Goal: Transaction & Acquisition: Purchase product/service

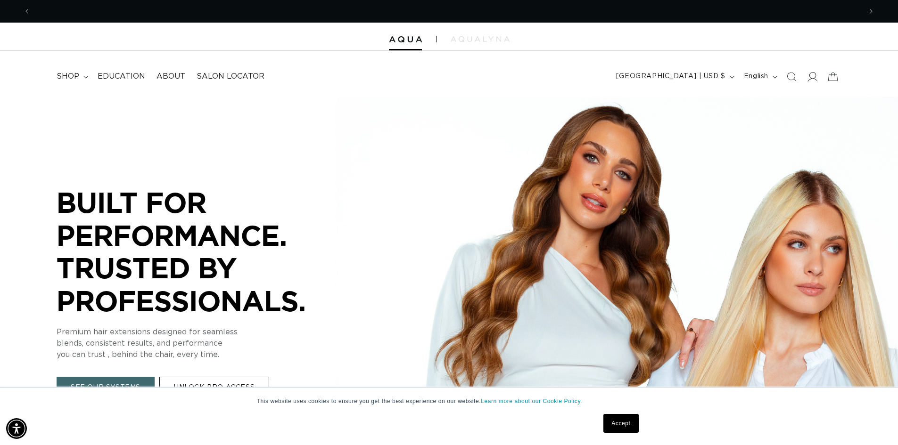
scroll to position [0, 831]
click at [818, 80] on span at bounding box center [812, 76] width 21 height 21
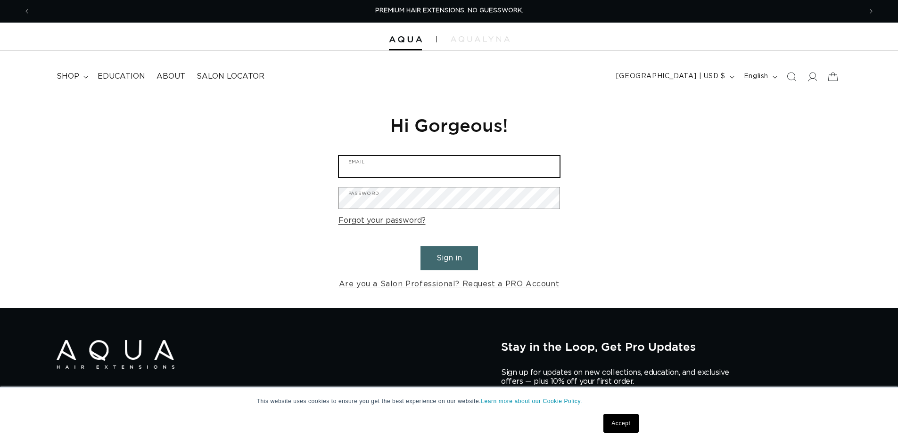
click at [362, 171] on input "Email" at bounding box center [449, 166] width 221 height 21
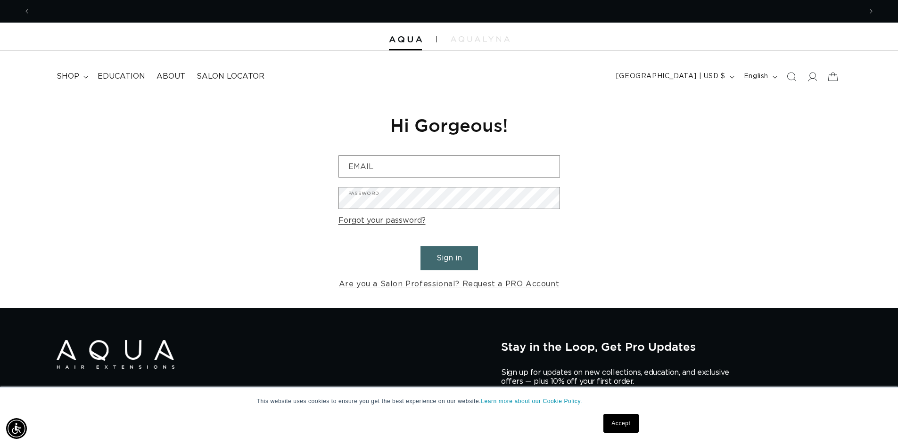
scroll to position [0, 831]
click at [735, 157] on div "Reset your password We will send you an email to reset your password Email Subm…" at bounding box center [449, 203] width 898 height 212
click at [446, 180] on form "Email Password Forgot your password? Sign in Are you a Salon Professional? Requ…" at bounding box center [448, 223] width 221 height 136
drag, startPoint x: 448, startPoint y: 175, endPoint x: 458, endPoint y: 162, distance: 16.5
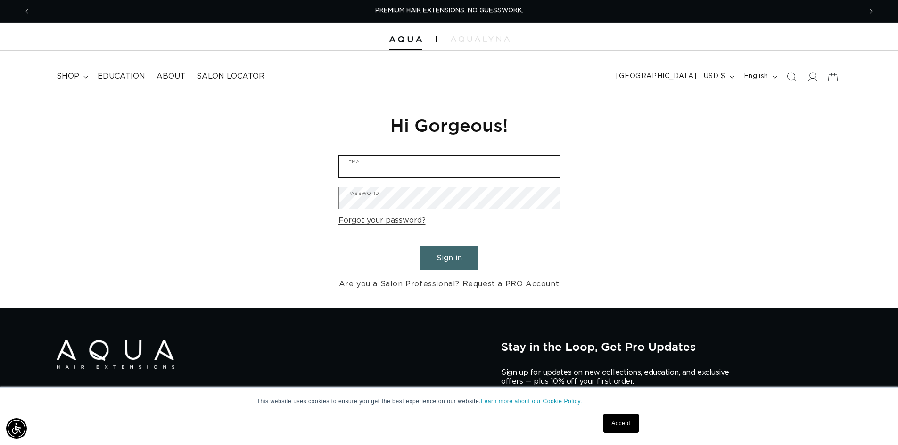
click at [448, 175] on input "Email" at bounding box center [449, 166] width 221 height 21
type input "lmcbeauty1999@gmail.com"
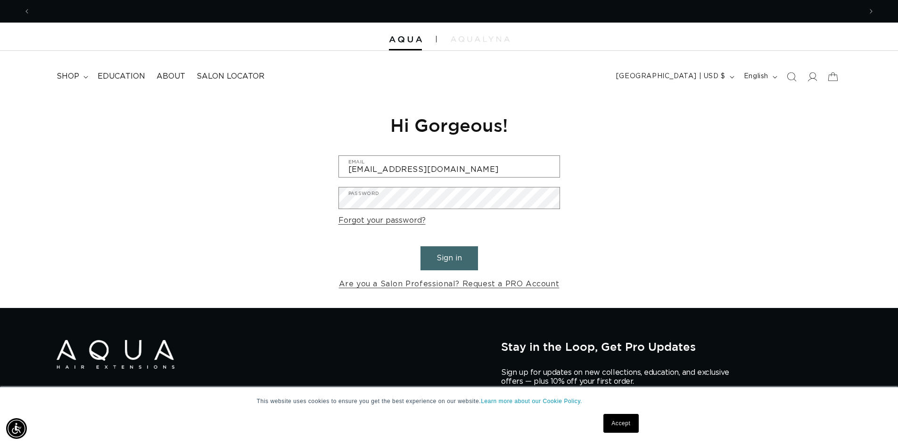
scroll to position [0, 1661]
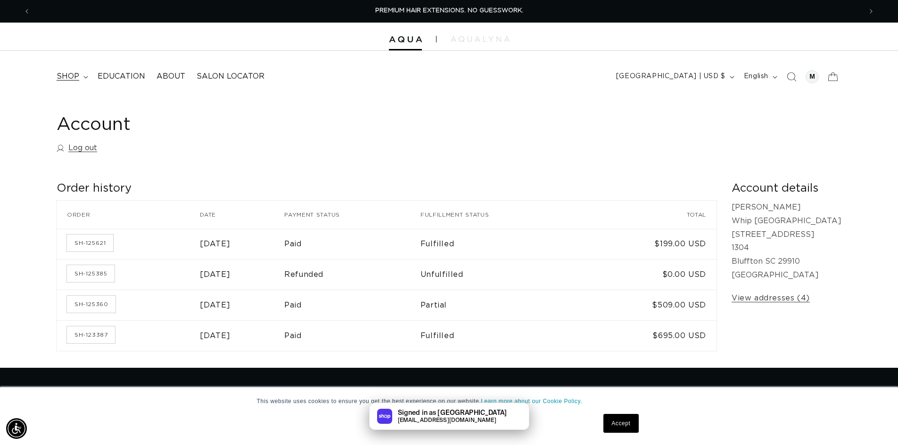
click at [57, 76] on span "shop" at bounding box center [68, 77] width 23 height 10
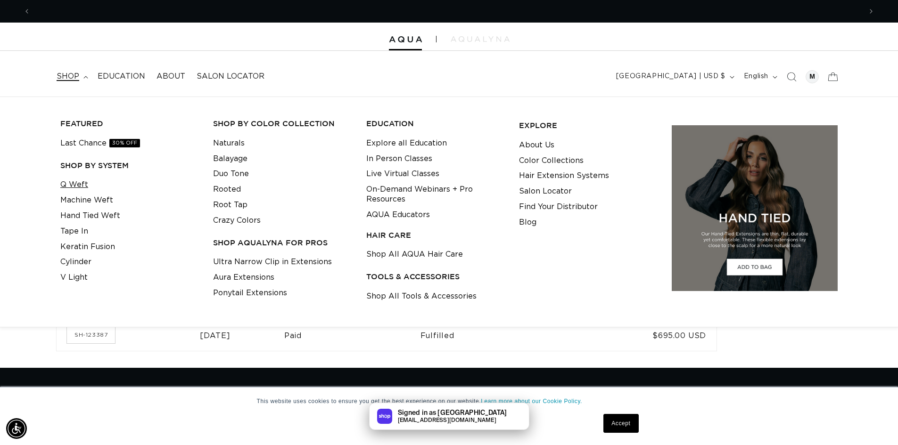
scroll to position [0, 831]
click at [80, 187] on link "Q Weft" at bounding box center [74, 185] width 28 height 16
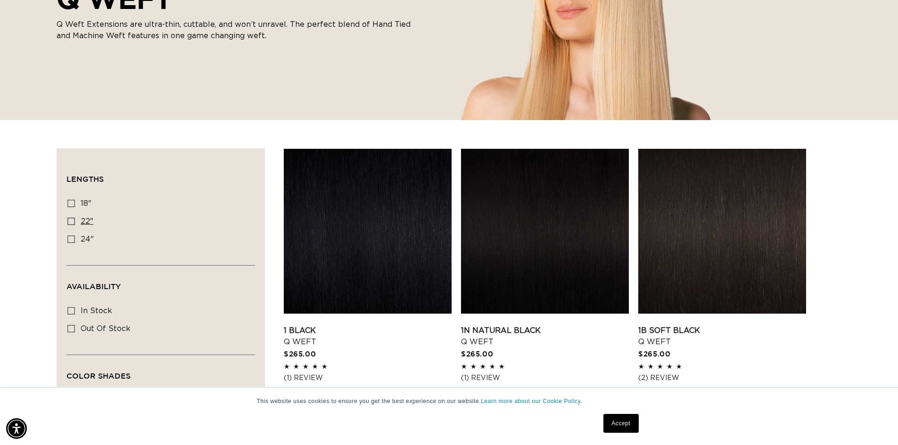
scroll to position [0, 831]
click at [67, 219] on icon at bounding box center [71, 222] width 8 height 8
click at [67, 219] on input "22" 22" (5 products)" at bounding box center [71, 222] width 8 height 8
checkbox input "true"
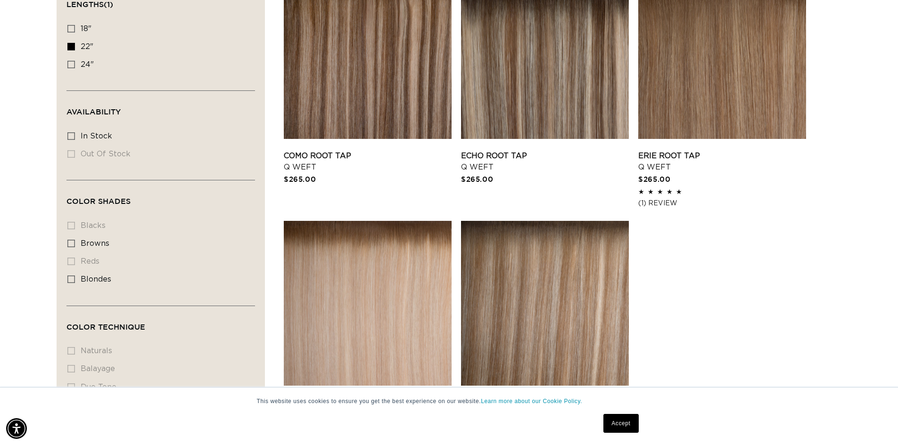
scroll to position [377, 0]
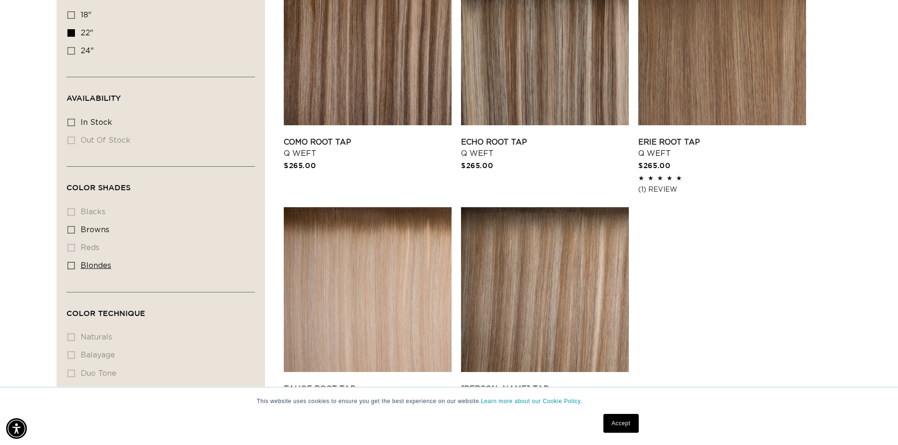
click at [74, 267] on icon at bounding box center [71, 266] width 8 height 8
click at [74, 267] on input "blondes blondes (5 products)" at bounding box center [71, 266] width 8 height 8
checkbox input "true"
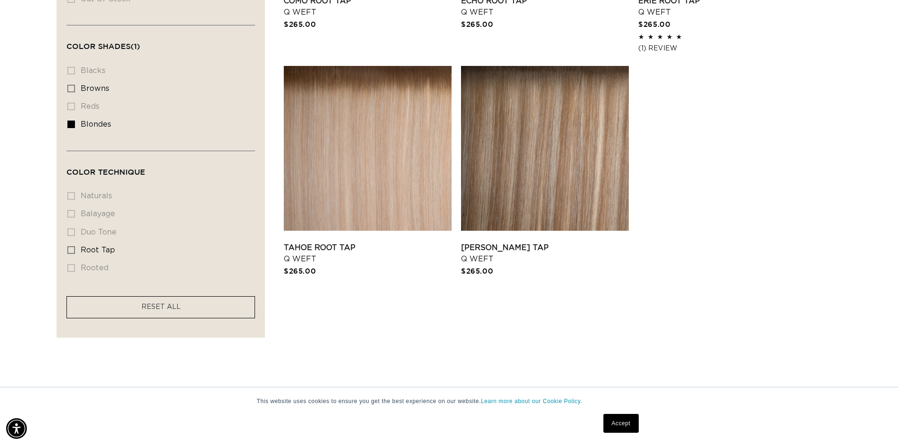
click at [71, 193] on li "naturals naturals (0 products)" at bounding box center [157, 197] width 181 height 18
click at [71, 194] on li "naturals naturals (0 products)" at bounding box center [157, 197] width 181 height 18
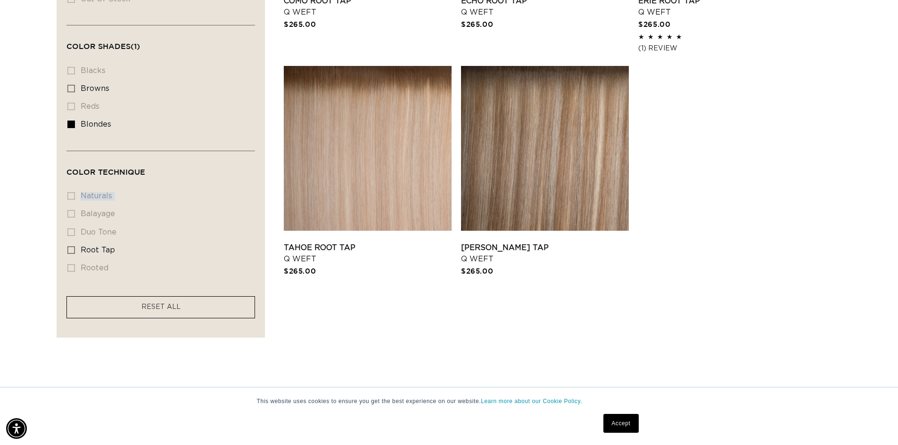
click at [71, 194] on li "naturals naturals (0 products)" at bounding box center [157, 197] width 181 height 18
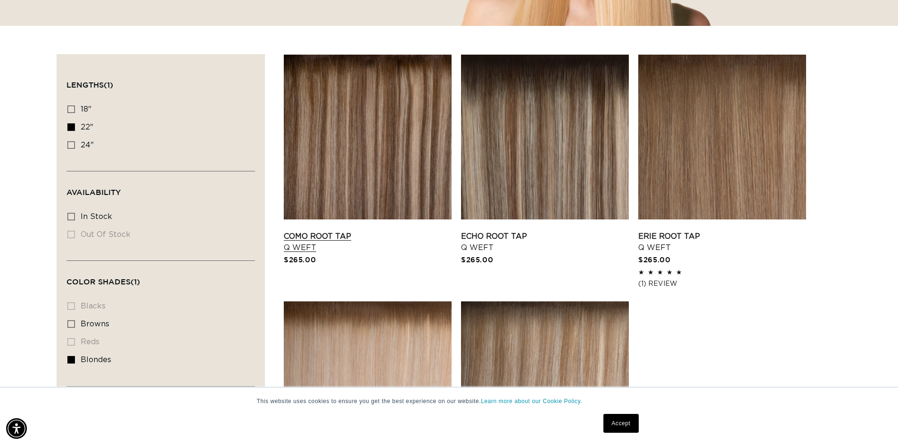
scroll to position [236, 0]
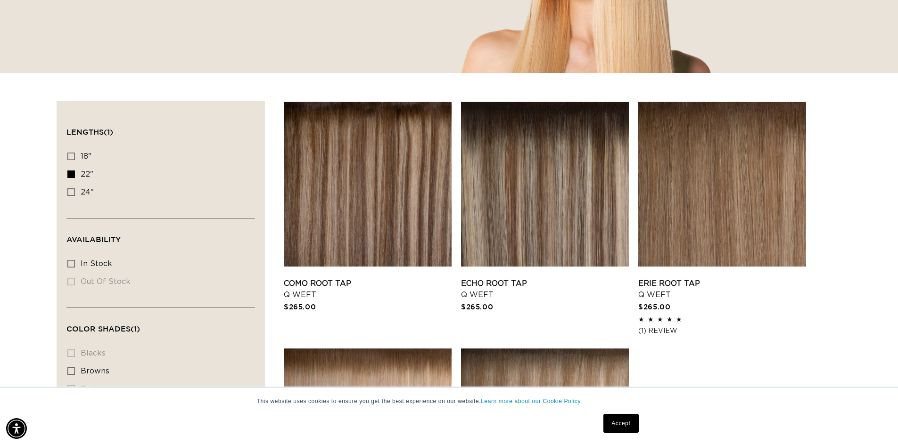
click at [67, 175] on div "Lengths 18" 18" (5 products) 22" 22" (5 products) 24" 24" (5 products)" at bounding box center [160, 181] width 188 height 73
click at [72, 176] on icon at bounding box center [71, 175] width 8 height 8
click at [72, 176] on input "22" 22" (5 products)" at bounding box center [71, 175] width 8 height 8
checkbox input "false"
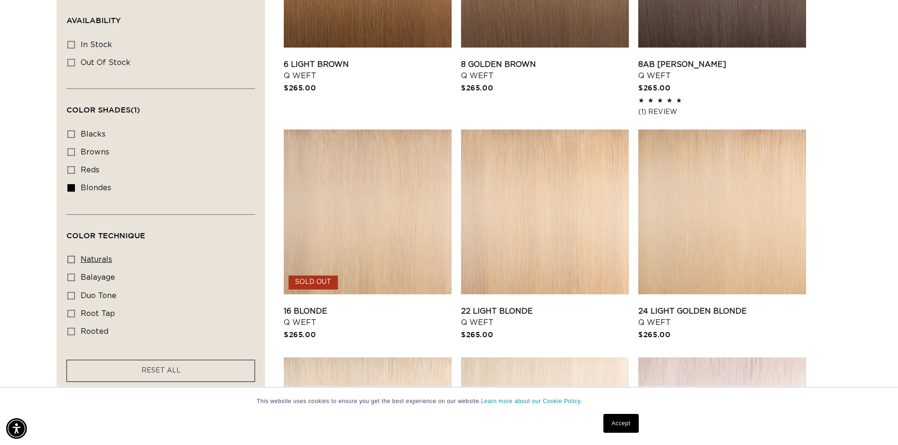
scroll to position [471, 0]
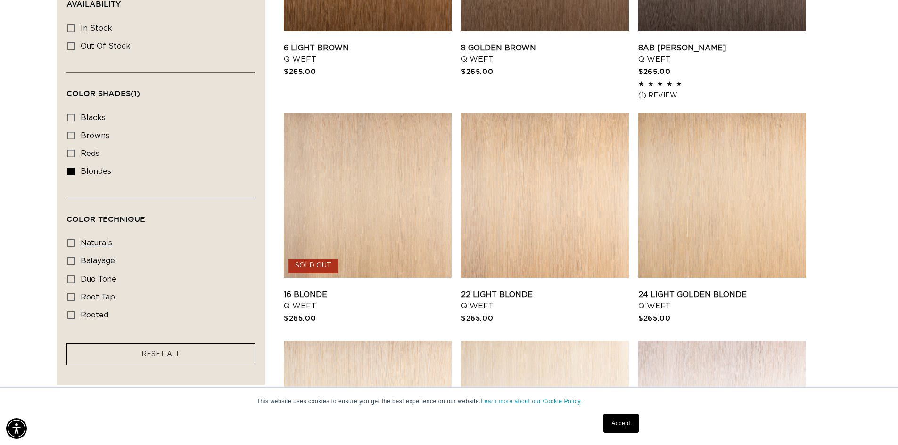
click at [81, 236] on label "naturals naturals (10 products)" at bounding box center [157, 244] width 181 height 18
click at [75, 239] on input "naturals naturals (10 products)" at bounding box center [71, 243] width 8 height 8
checkbox input "true"
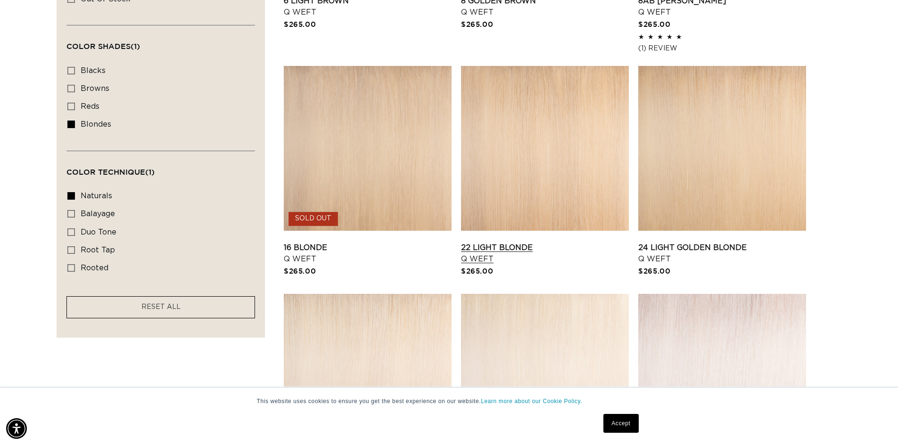
click at [511, 246] on link "22 Light Blonde Q Weft" at bounding box center [545, 253] width 168 height 23
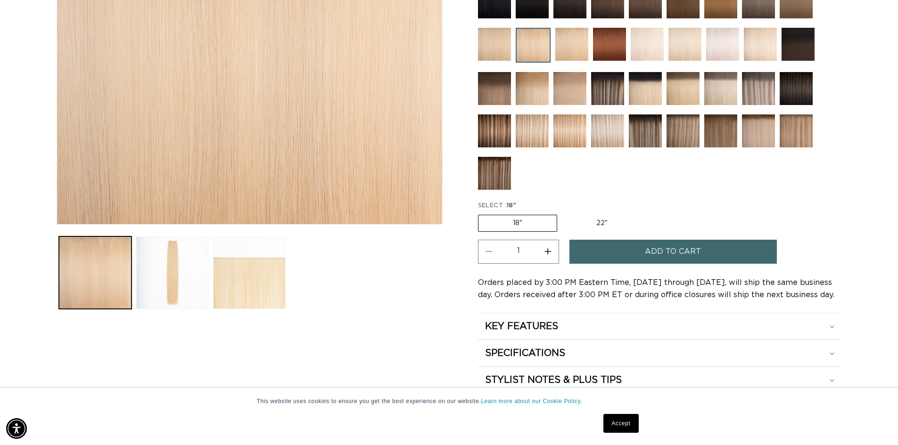
scroll to position [283, 0]
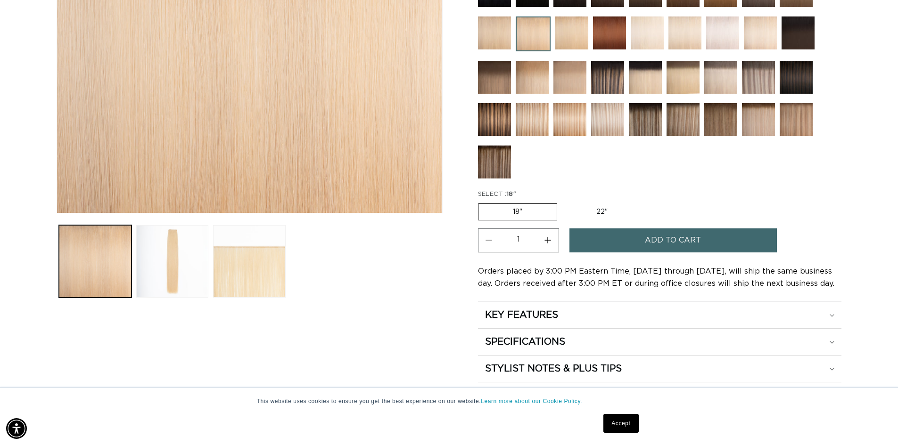
click at [615, 217] on label "22" Variant sold out or unavailable" at bounding box center [602, 212] width 80 height 16
click at [562, 202] on input "22" Variant sold out or unavailable" at bounding box center [562, 202] width 0 height 0
radio input "true"
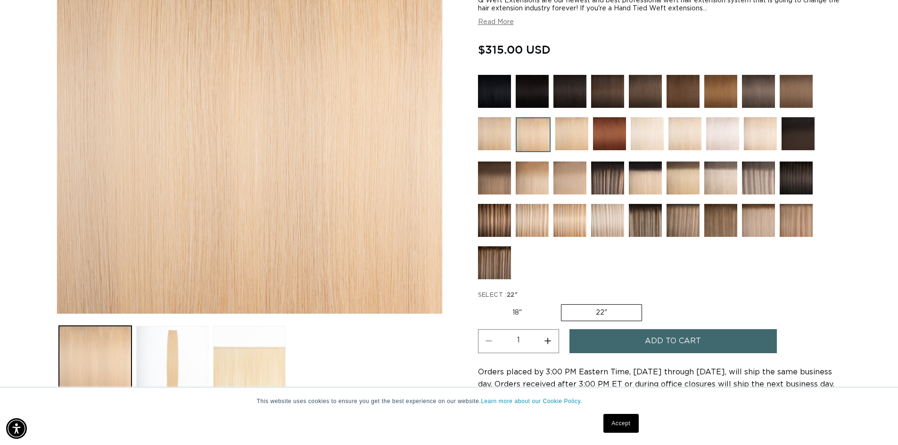
scroll to position [188, 0]
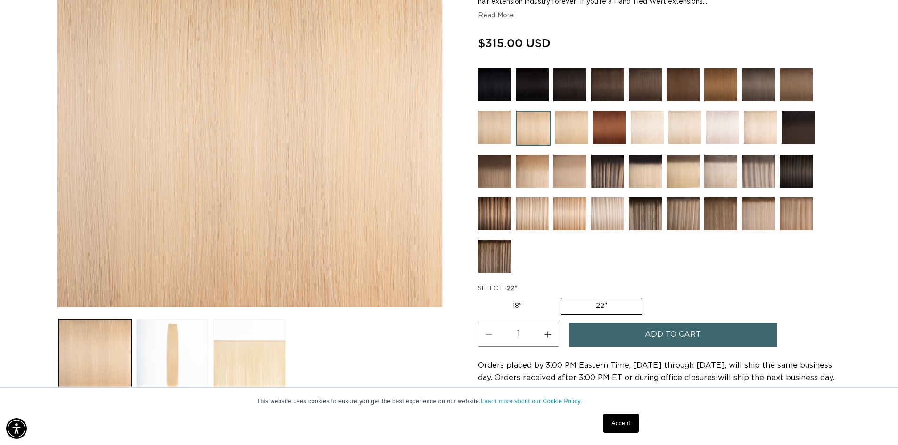
click at [618, 422] on link "Accept" at bounding box center [620, 423] width 35 height 19
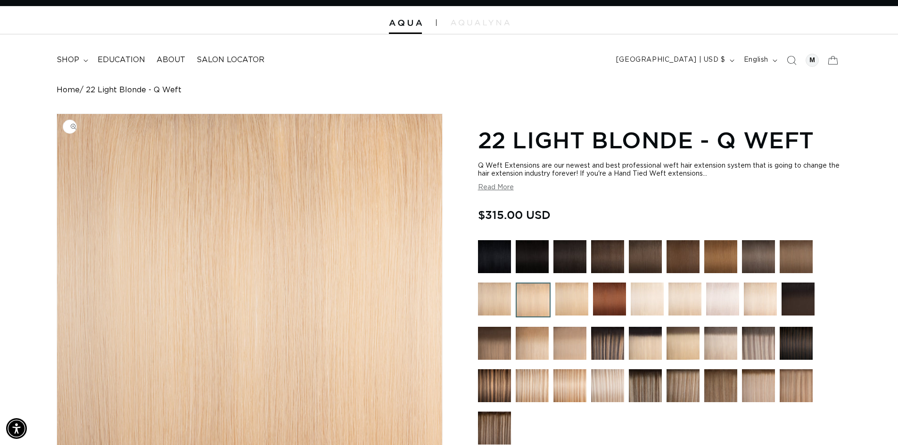
scroll to position [0, 0]
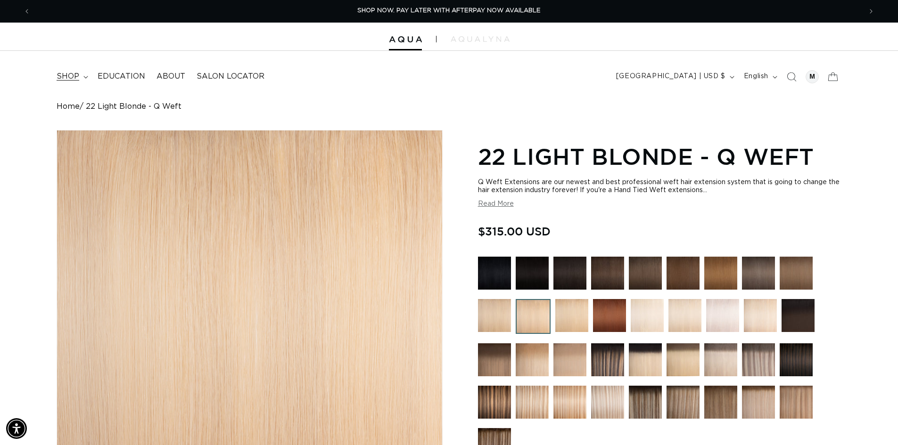
click at [73, 74] on span "shop" at bounding box center [68, 77] width 23 height 10
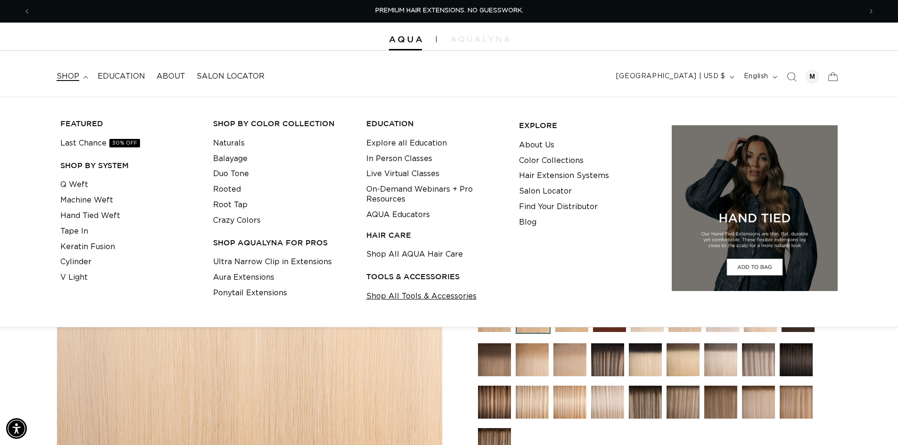
click at [395, 300] on link "Shop All Tools & Accessories" at bounding box center [421, 297] width 110 height 16
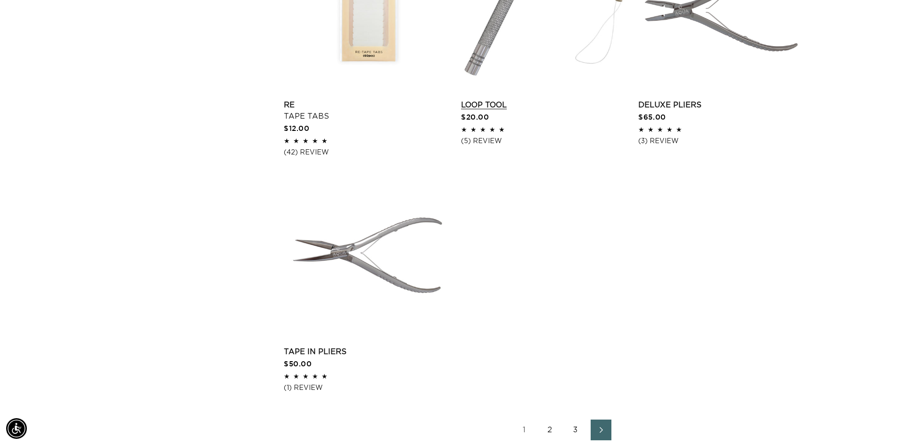
scroll to position [1414, 0]
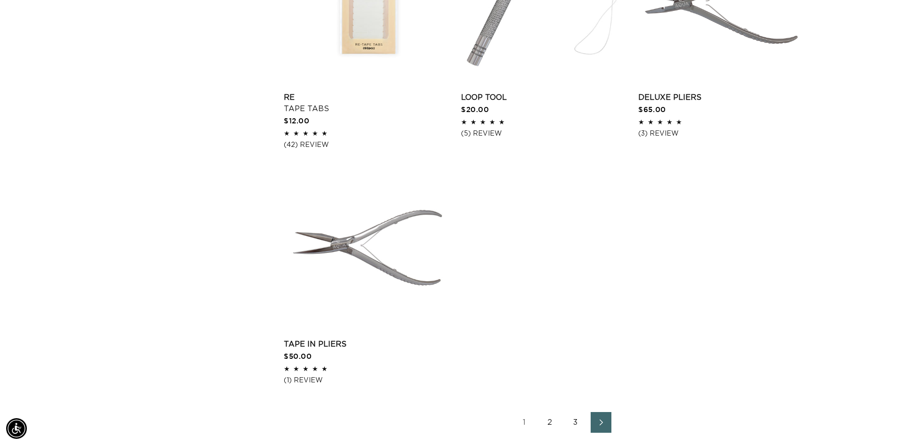
click at [606, 420] on icon "Next page" at bounding box center [601, 422] width 12 height 7
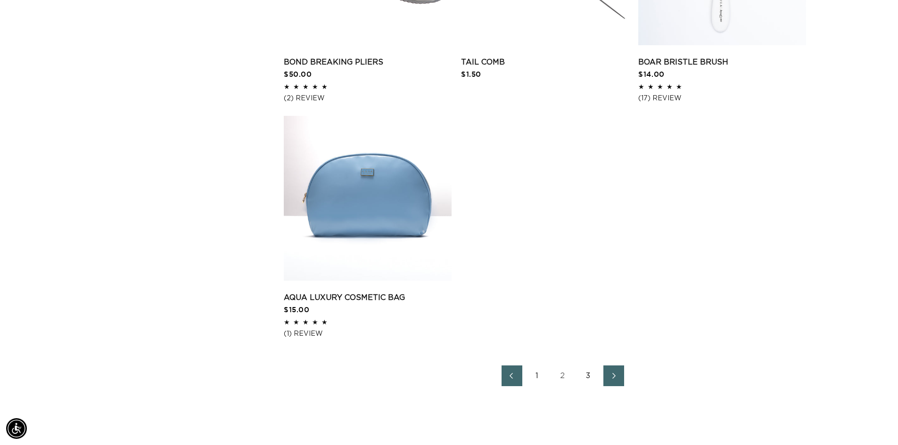
scroll to position [1461, 0]
click at [589, 372] on link "3" at bounding box center [588, 375] width 21 height 21
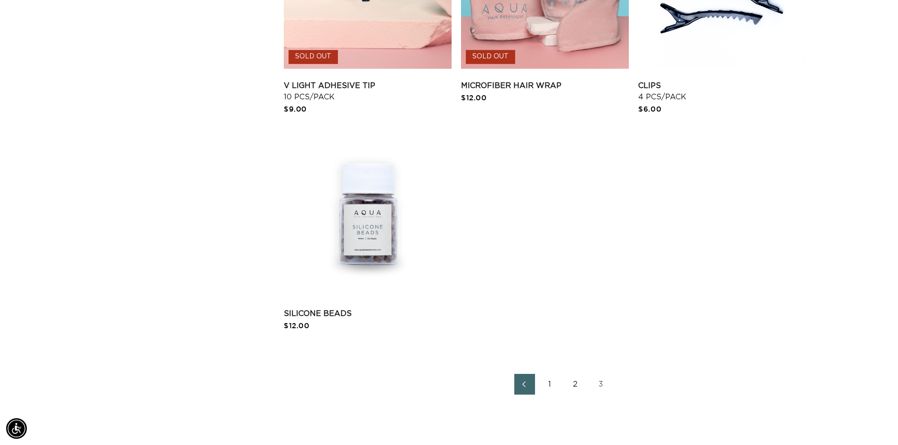
scroll to position [0, 1661]
click at [342, 308] on link "Silicone Beads" at bounding box center [368, 313] width 168 height 11
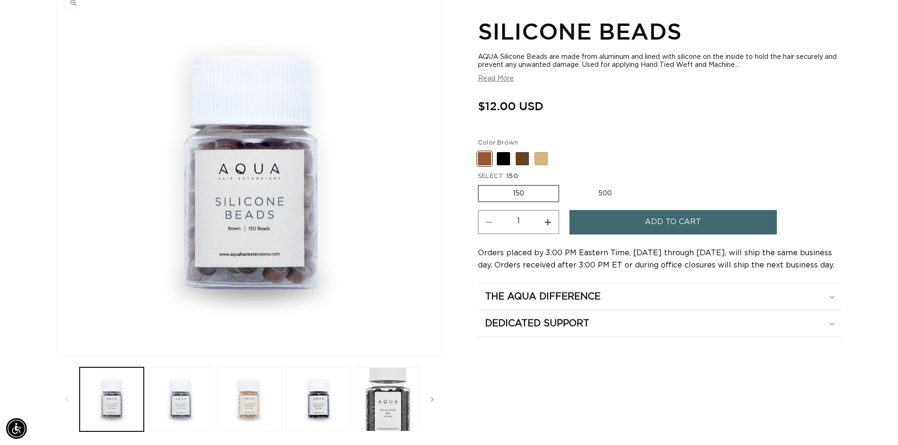
scroll to position [141, 0]
click at [162, 414] on button "Load image 2 in gallery view" at bounding box center [180, 399] width 64 height 64
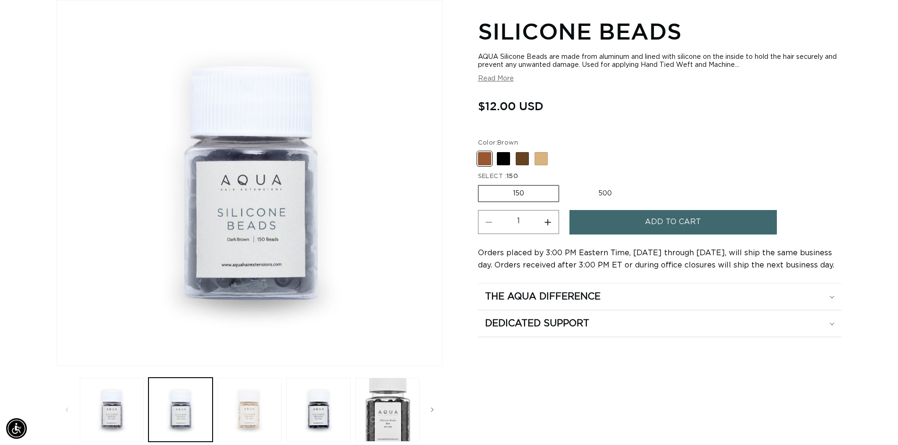
scroll to position [0, 0]
click at [246, 412] on button "Load image 3 in gallery view" at bounding box center [249, 410] width 64 height 64
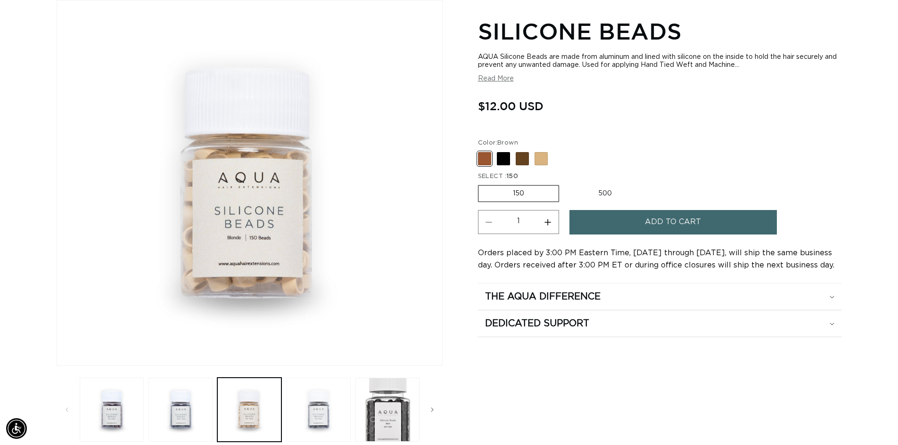
click at [327, 417] on button "Load image 4 in gallery view" at bounding box center [318, 410] width 64 height 64
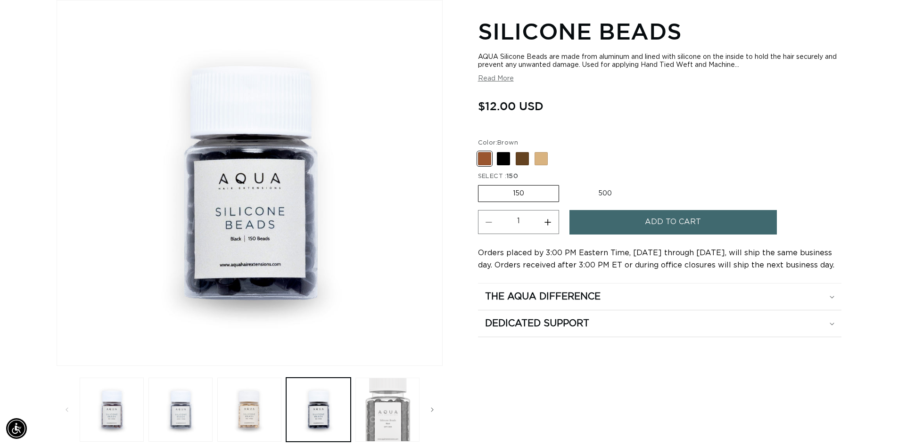
scroll to position [0, 831]
click at [375, 418] on button "Load image 5 in gallery view" at bounding box center [387, 410] width 64 height 64
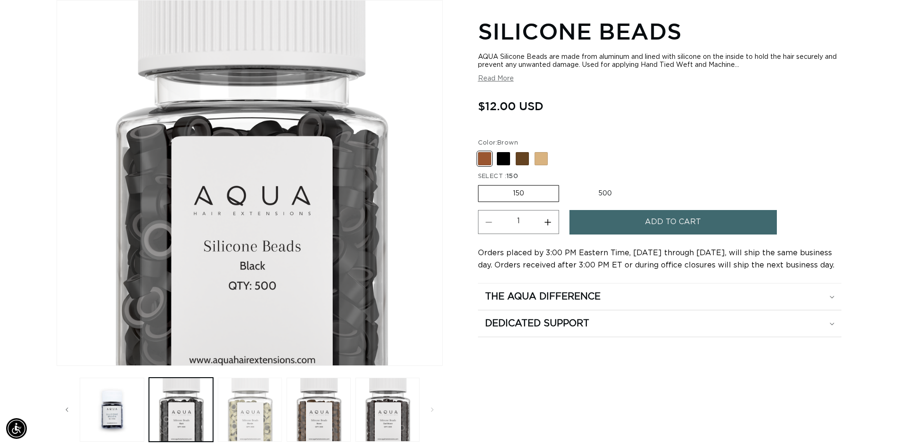
scroll to position [0, 1661]
click at [253, 415] on button "Load image 6 in gallery view" at bounding box center [250, 410] width 64 height 64
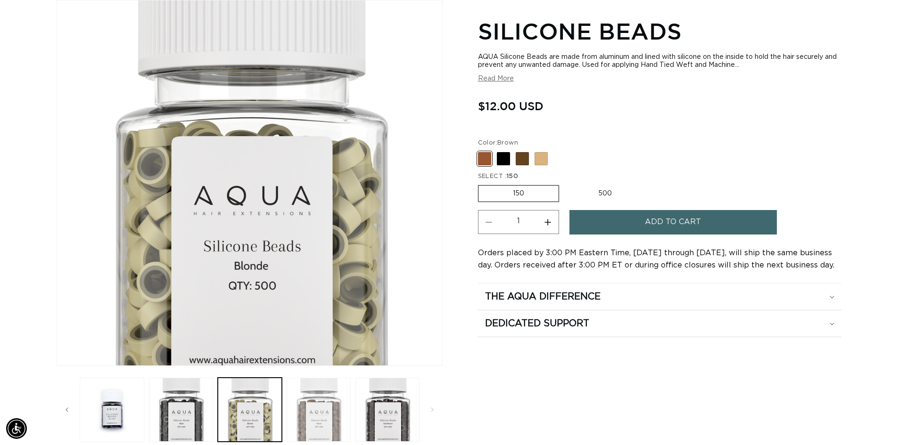
scroll to position [0, 831]
click at [297, 417] on button "Load image 7 in gallery view" at bounding box center [318, 410] width 64 height 64
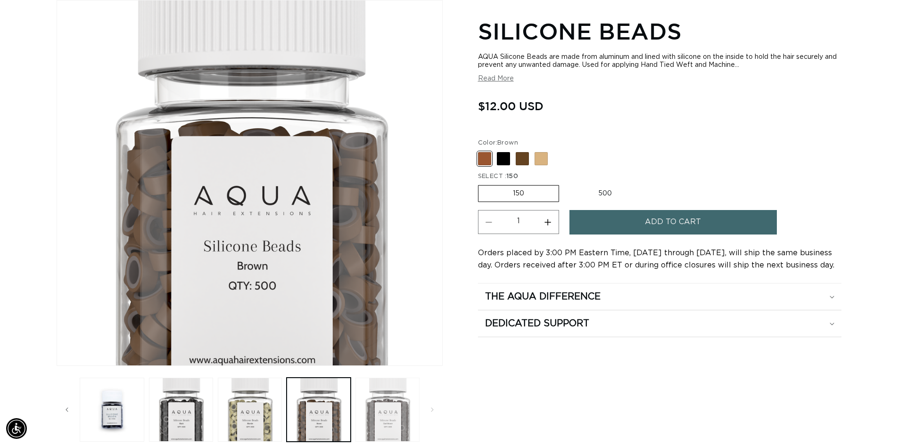
scroll to position [0, 1661]
click at [383, 429] on button "Load image 8 in gallery view" at bounding box center [387, 410] width 64 height 64
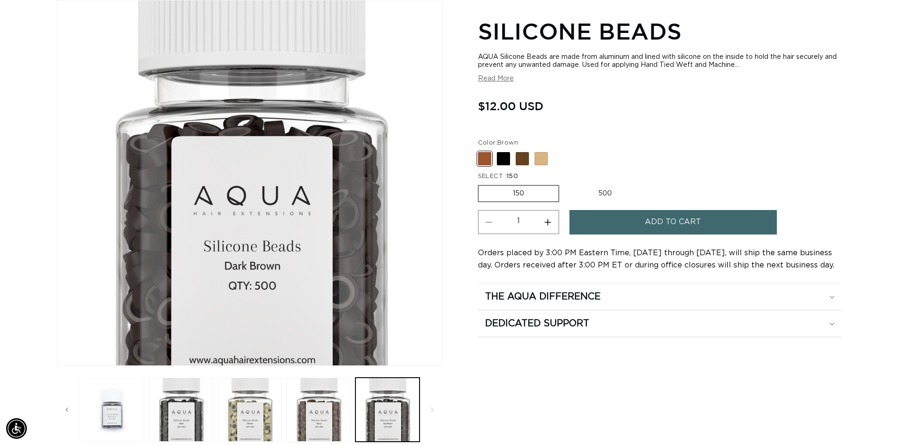
click at [116, 409] on button "Load image 4 in gallery view" at bounding box center [112, 410] width 64 height 64
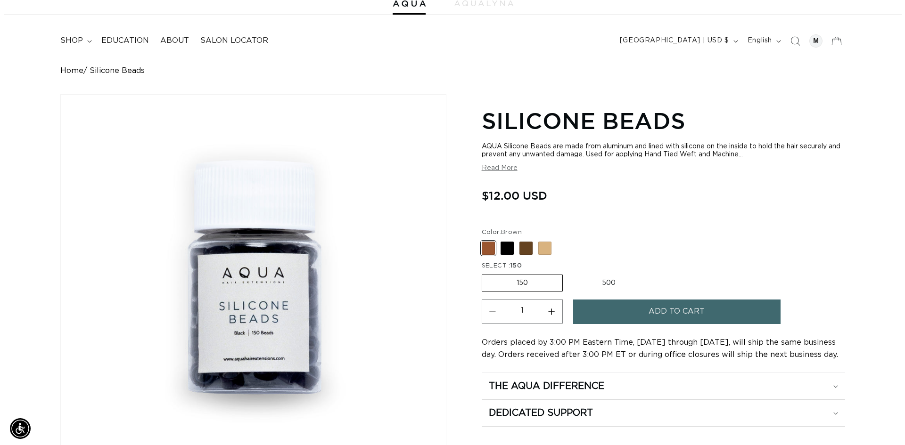
scroll to position [0, 0]
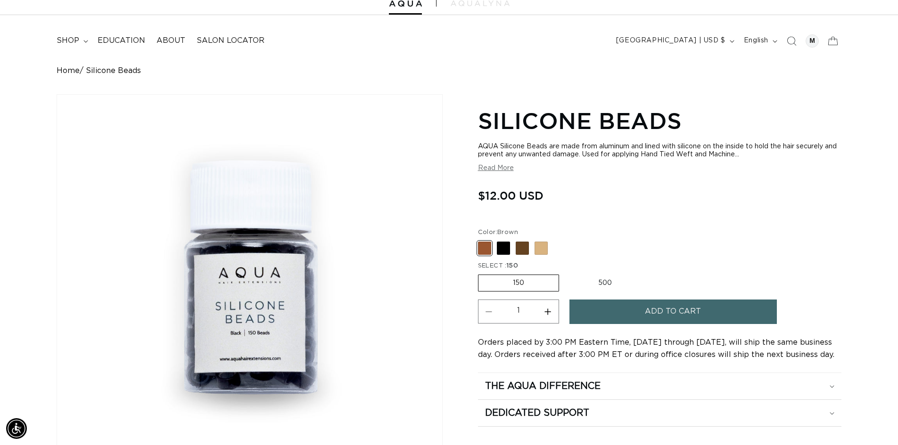
click at [603, 314] on button "Add to cart" at bounding box center [672, 312] width 207 height 24
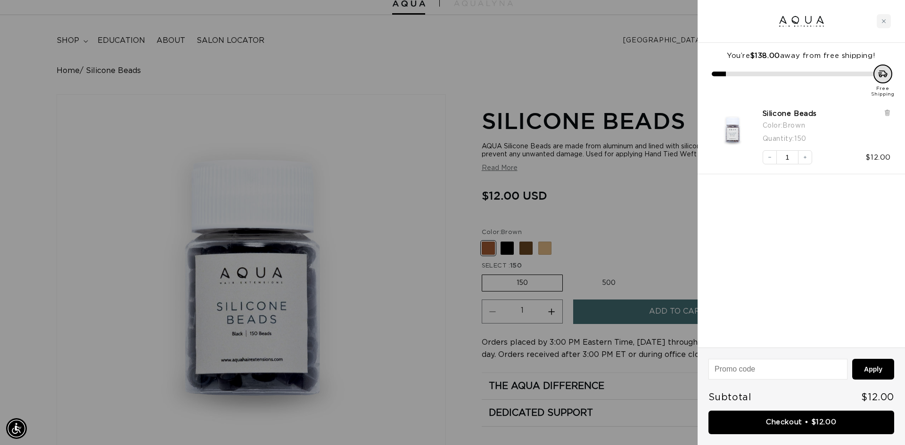
click at [508, 251] on div at bounding box center [452, 222] width 905 height 445
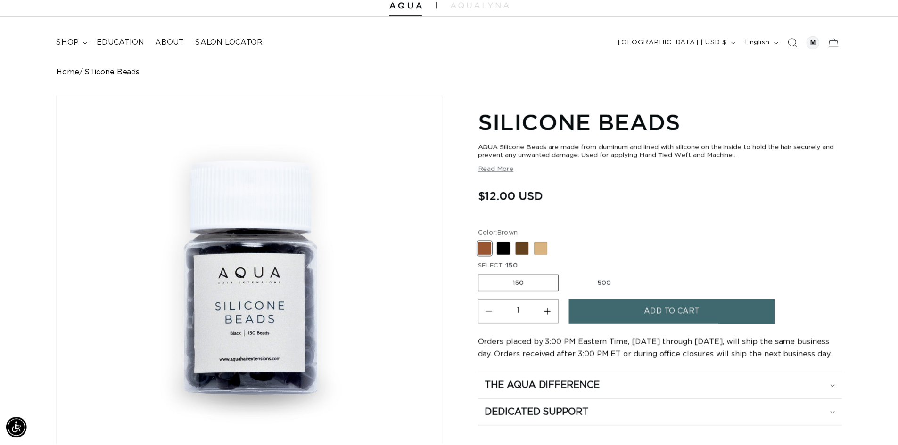
scroll to position [0, 206]
drag, startPoint x: 494, startPoint y: 243, endPoint x: 500, endPoint y: 251, distance: 10.1
click at [496, 246] on fieldset "Color: Brown Brown Variant sold out or unavailable Black Variant sold out or un…" at bounding box center [581, 242] width 207 height 28
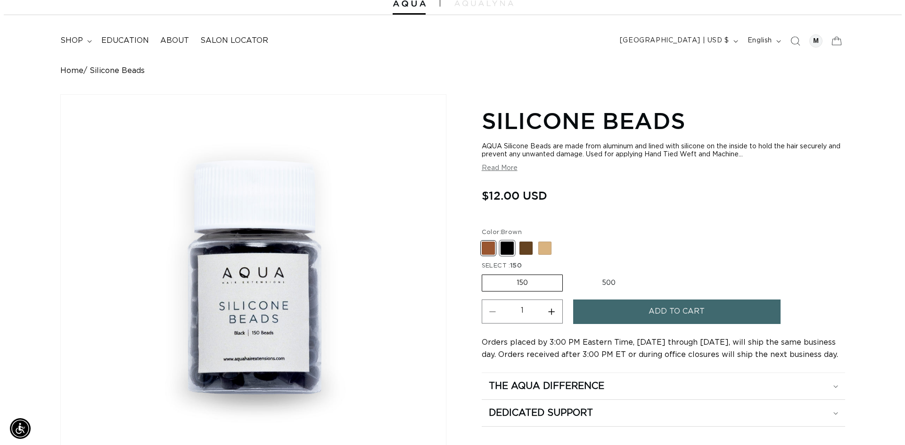
scroll to position [0, 831]
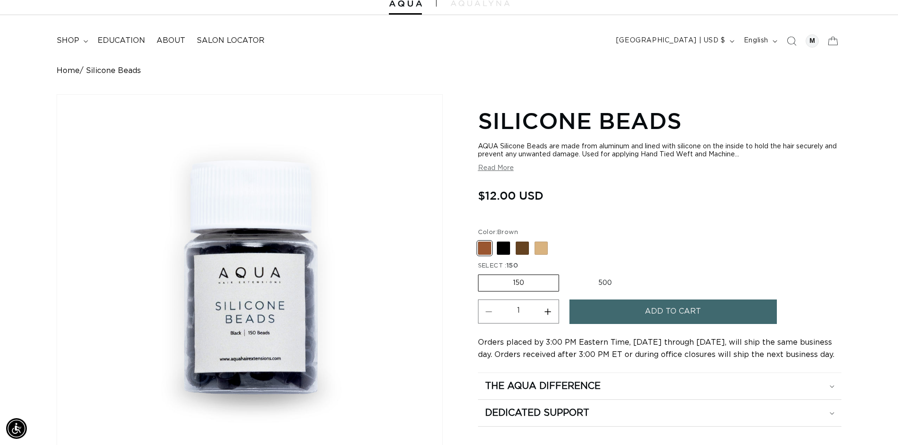
drag, startPoint x: 501, startPoint y: 251, endPoint x: 571, endPoint y: 287, distance: 79.0
click at [507, 254] on span at bounding box center [503, 248] width 13 height 13
click at [481, 240] on input "Black Variant sold out or unavailable" at bounding box center [480, 240] width 0 height 0
radio input "true"
click at [626, 311] on button "Add to cart" at bounding box center [672, 312] width 207 height 24
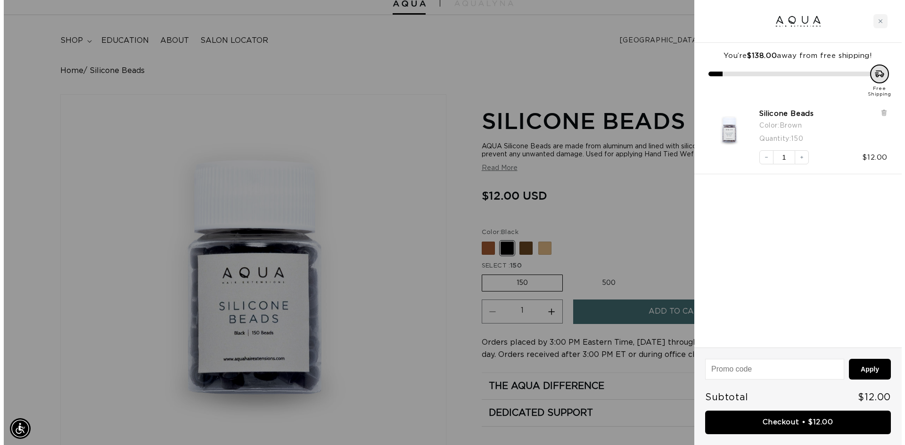
scroll to position [0, 209]
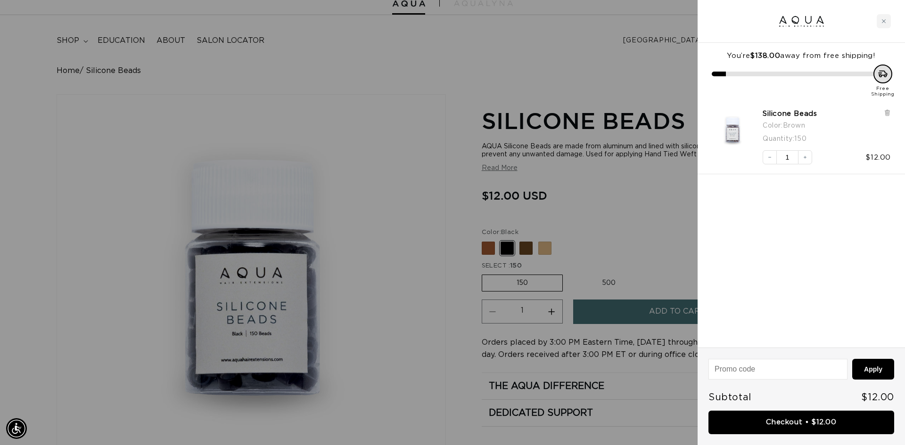
click at [521, 247] on div at bounding box center [452, 222] width 905 height 445
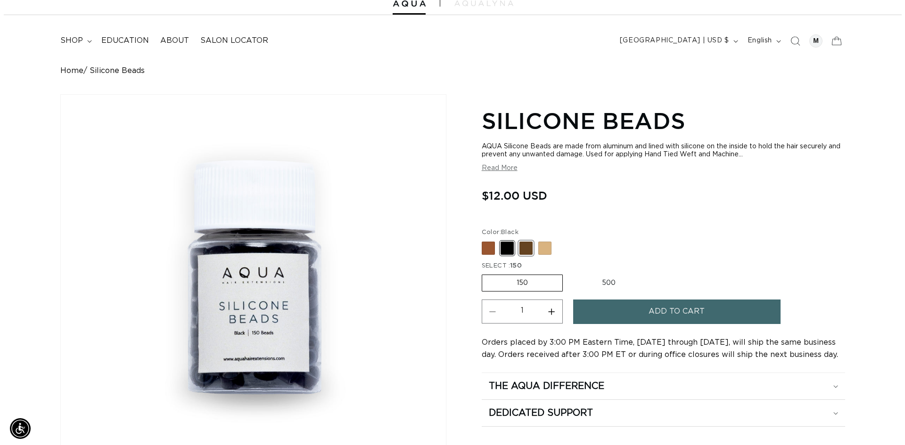
scroll to position [0, 1661]
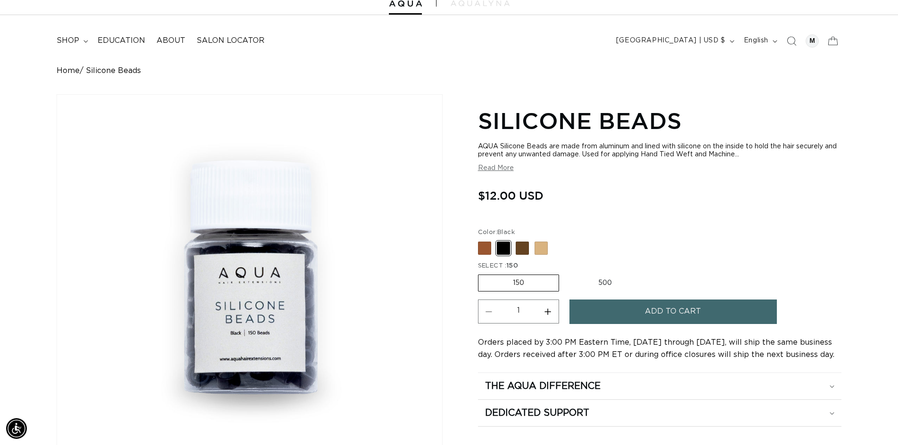
drag, startPoint x: 524, startPoint y: 246, endPoint x: 530, endPoint y: 254, distance: 9.1
click at [525, 247] on span at bounding box center [522, 248] width 13 height 13
click at [481, 240] on input "Dark Brown Variant sold out or unavailable" at bounding box center [480, 240] width 0 height 0
radio input "true"
click at [602, 312] on button "Add to cart" at bounding box center [672, 312] width 207 height 24
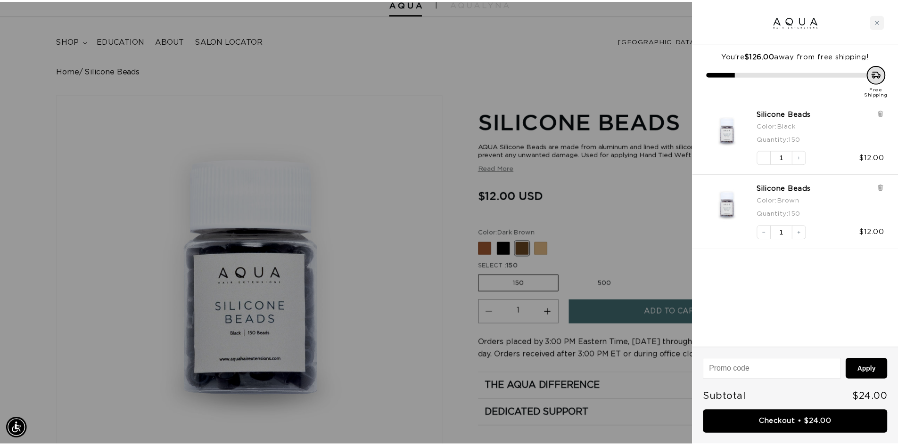
scroll to position [0, 1676]
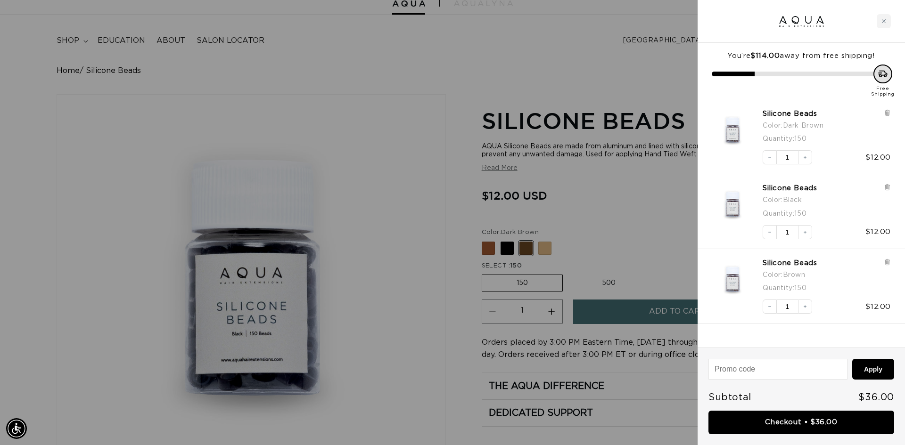
click at [546, 245] on div at bounding box center [452, 222] width 905 height 445
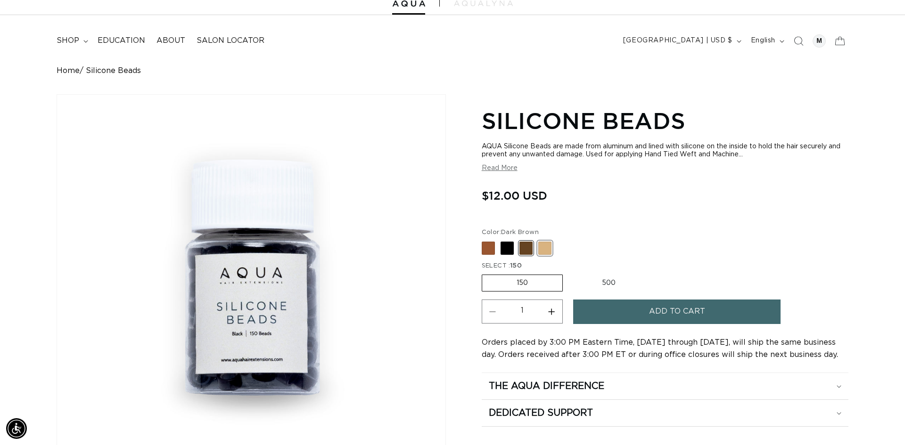
scroll to position [0, 1661]
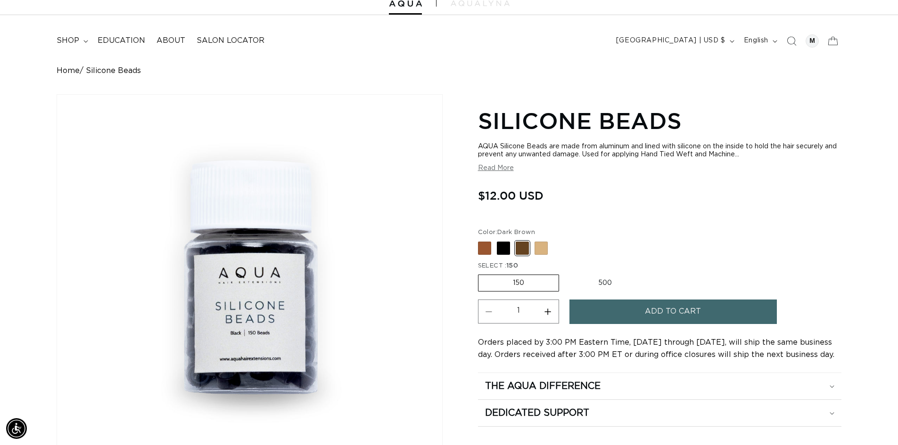
click at [599, 312] on button "Add to cart" at bounding box center [672, 312] width 207 height 24
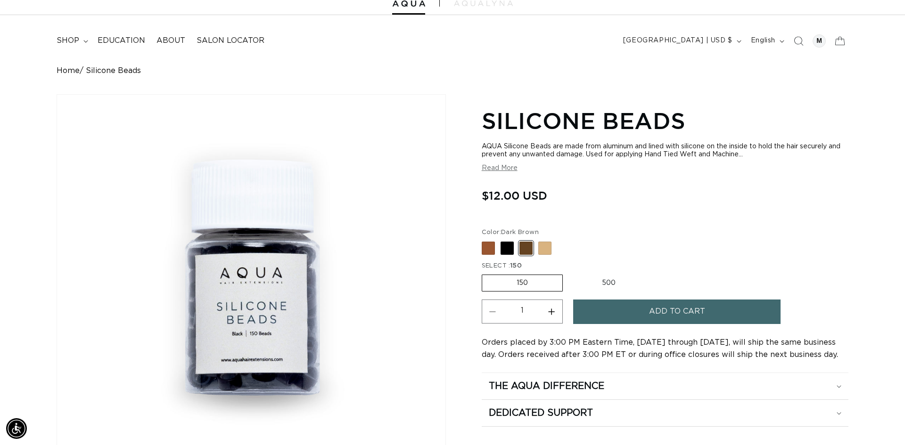
scroll to position [0, 0]
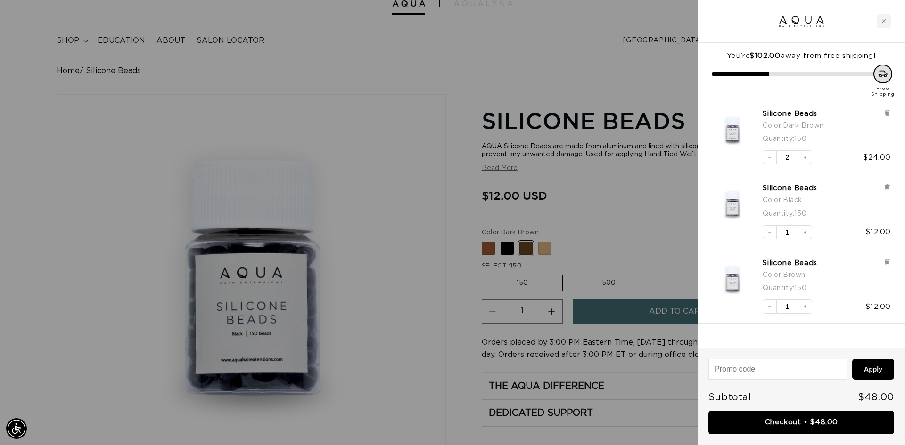
click at [672, 243] on div at bounding box center [452, 222] width 905 height 445
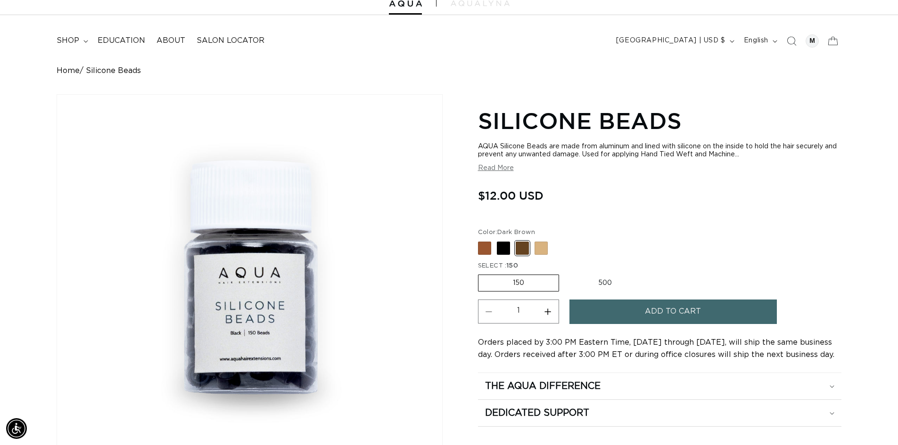
click at [600, 316] on button "Add to cart" at bounding box center [672, 312] width 207 height 24
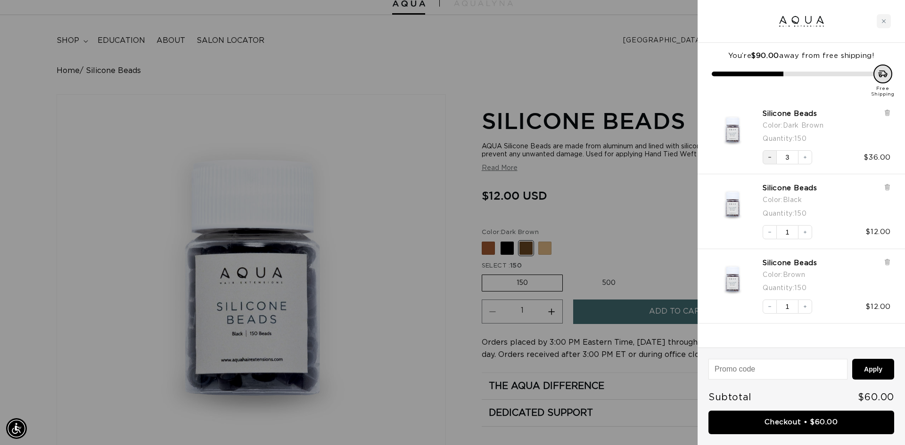
click at [770, 157] on icon "Decrease quantity" at bounding box center [769, 157] width 3 height 0
click at [769, 161] on button "Decrease quantity" at bounding box center [769, 157] width 14 height 14
click at [573, 266] on div at bounding box center [452, 222] width 905 height 445
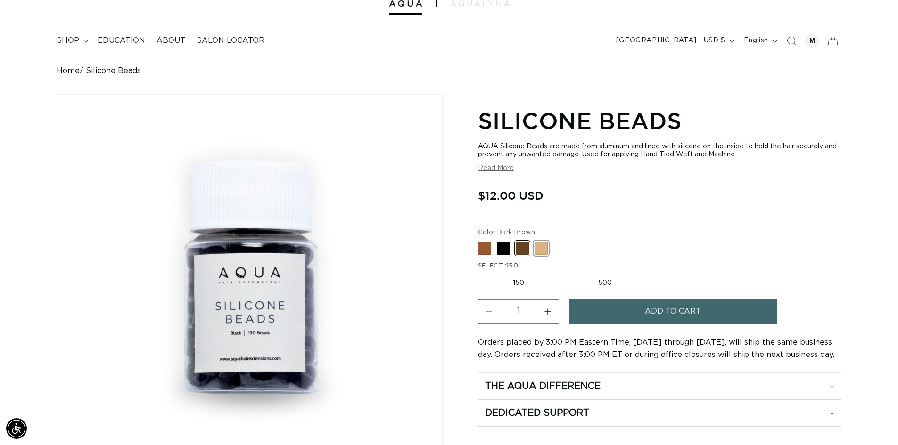
click at [541, 252] on span at bounding box center [540, 248] width 13 height 13
click at [481, 240] on input "Blonde Variant sold out or unavailable" at bounding box center [480, 240] width 0 height 0
radio input "true"
click at [624, 327] on div "Add to cart" at bounding box center [689, 315] width 241 height 30
click at [619, 319] on button "Add to cart" at bounding box center [672, 312] width 207 height 24
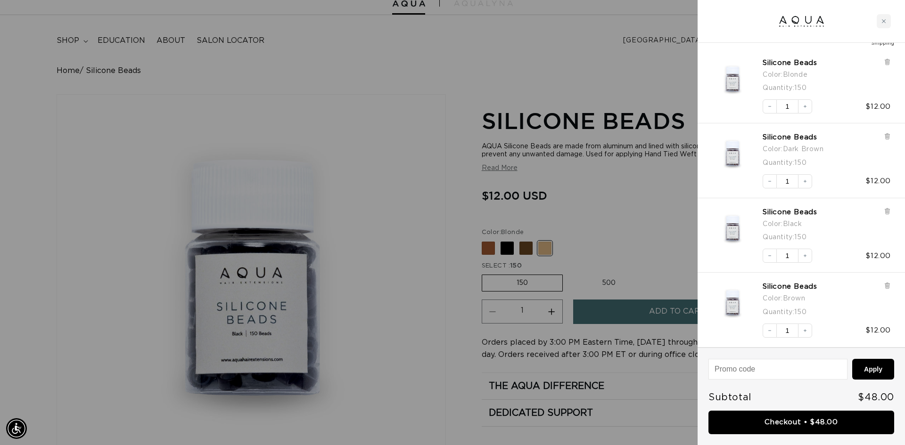
click at [621, 221] on div at bounding box center [452, 222] width 905 height 445
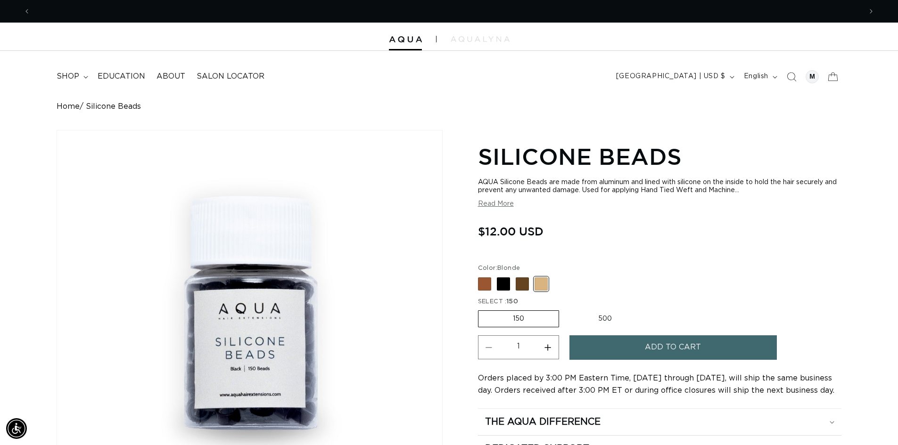
click at [71, 109] on link "Home" at bounding box center [68, 106] width 23 height 9
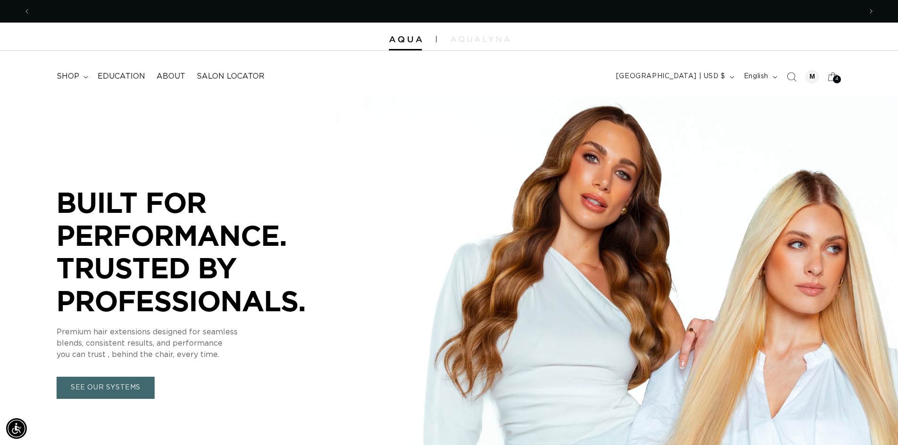
scroll to position [0, 831]
click at [67, 80] on span "shop" at bounding box center [68, 77] width 23 height 10
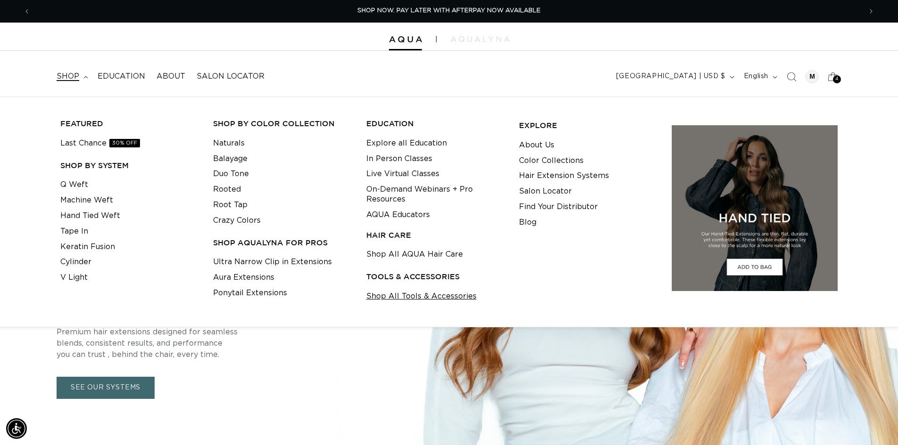
click at [401, 299] on link "Shop All Tools & Accessories" at bounding box center [421, 297] width 110 height 16
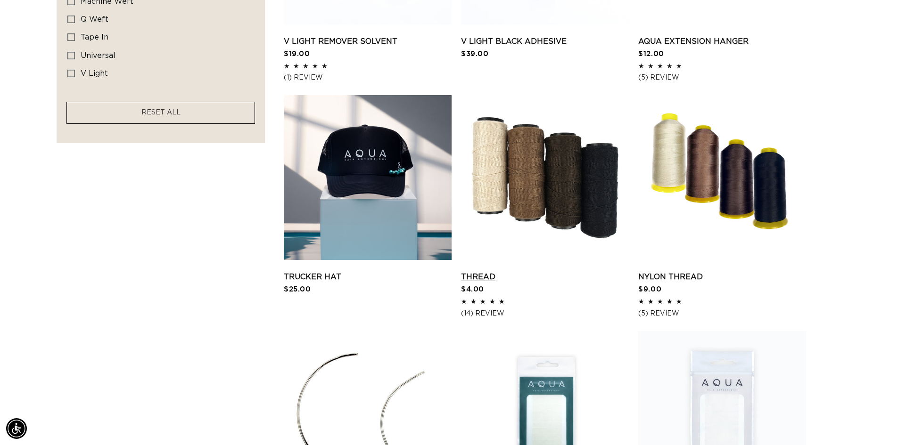
scroll to position [754, 0]
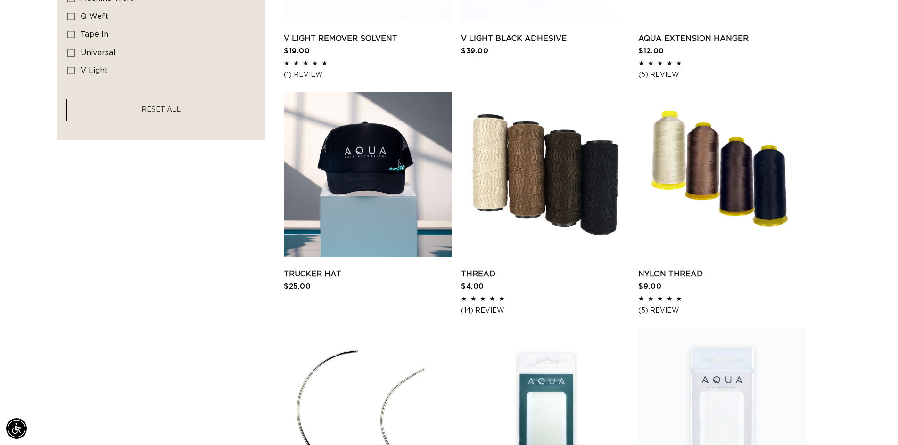
click at [580, 269] on link "Thread" at bounding box center [545, 274] width 168 height 11
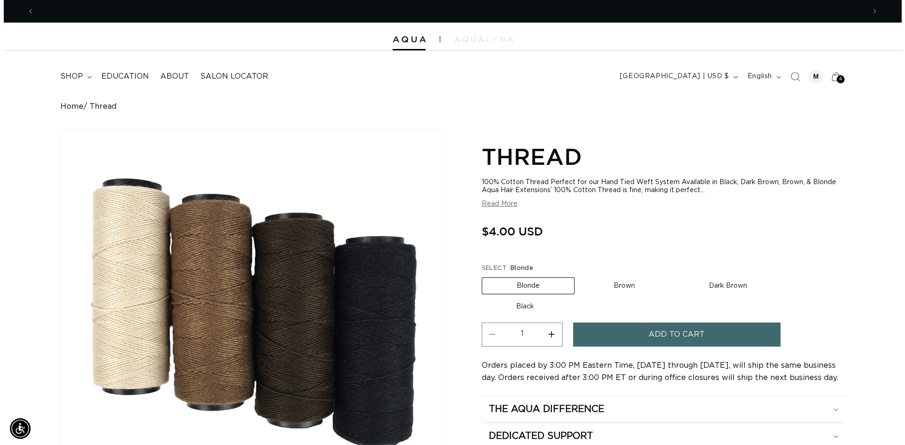
scroll to position [0, 831]
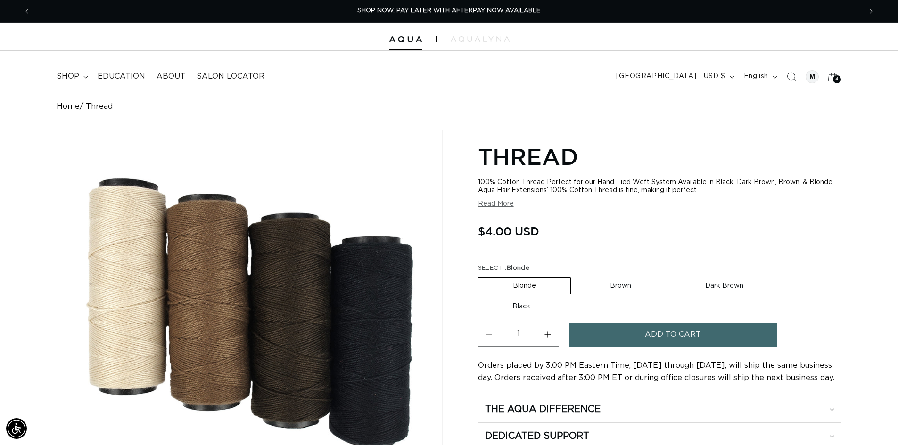
click at [619, 336] on button "Add to cart" at bounding box center [672, 335] width 207 height 24
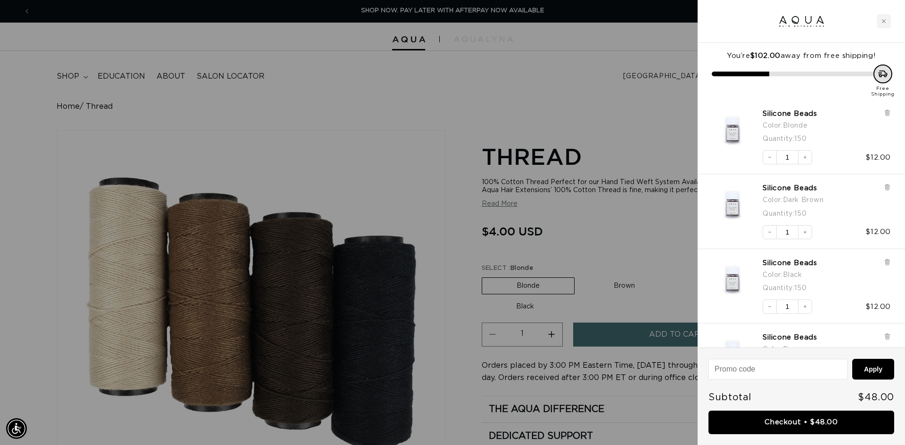
click at [621, 292] on div at bounding box center [452, 222] width 905 height 445
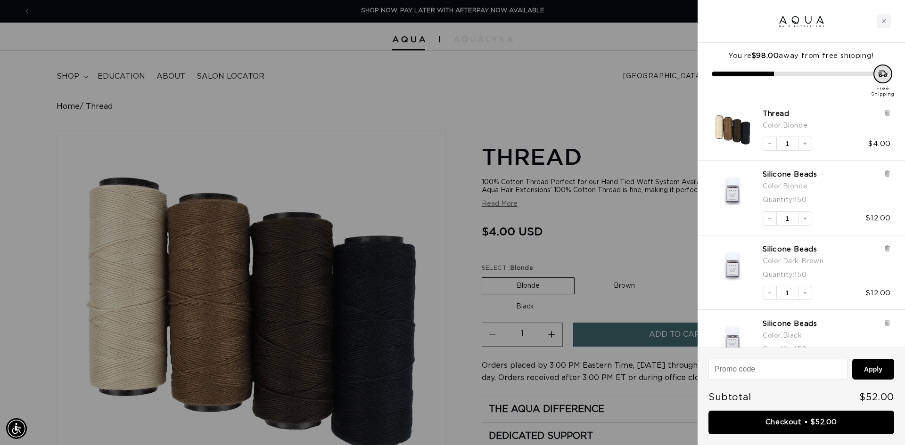
click at [623, 289] on div at bounding box center [452, 222] width 905 height 445
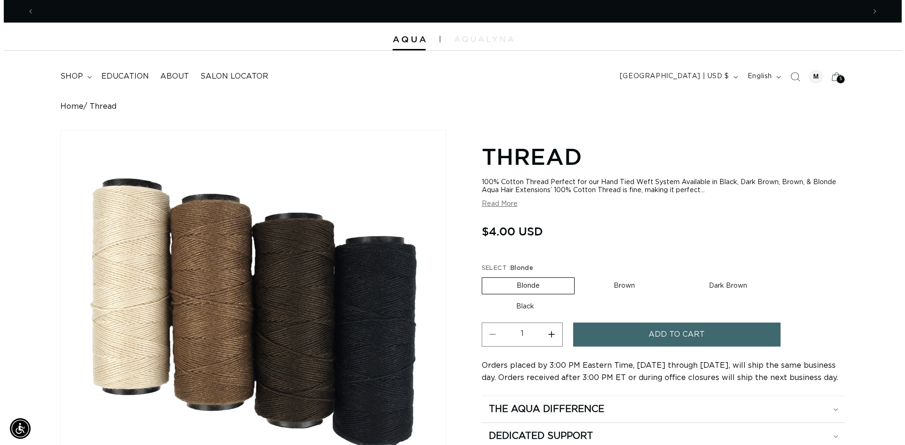
scroll to position [0, 1661]
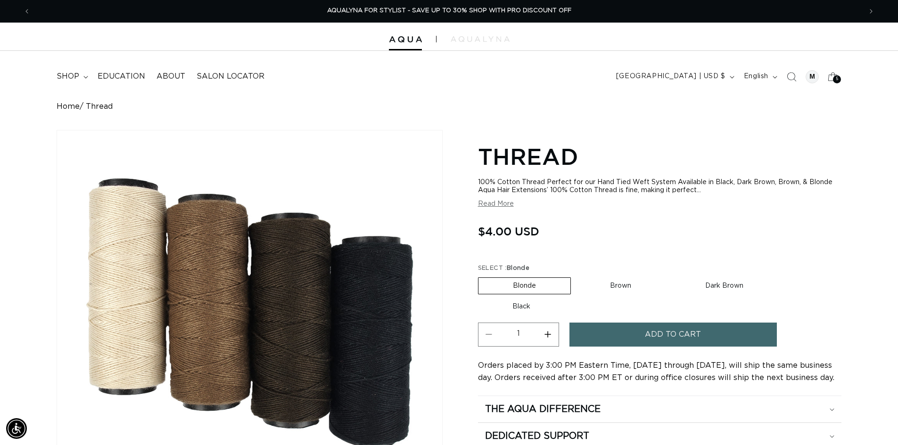
click at [624, 286] on label "Brown Variant sold out or unavailable" at bounding box center [620, 286] width 90 height 16
click at [576, 276] on input "Brown Variant sold out or unavailable" at bounding box center [575, 276] width 0 height 0
radio input "true"
click at [620, 325] on button "Add to cart" at bounding box center [672, 335] width 207 height 24
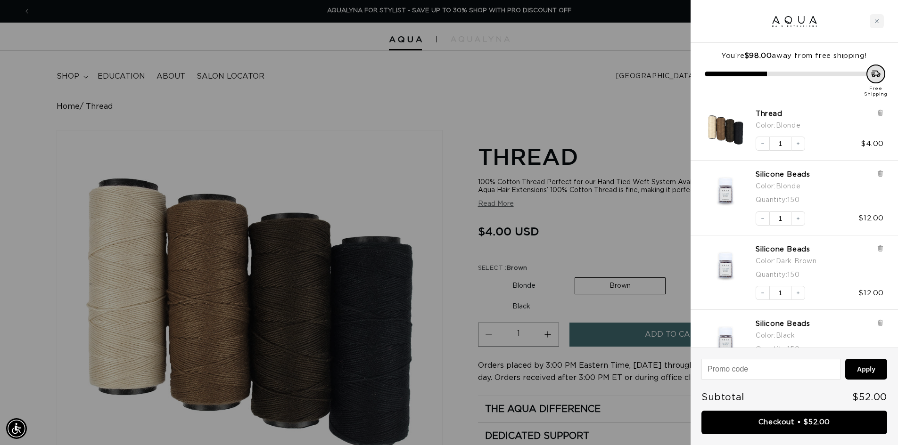
scroll to position [0, 1676]
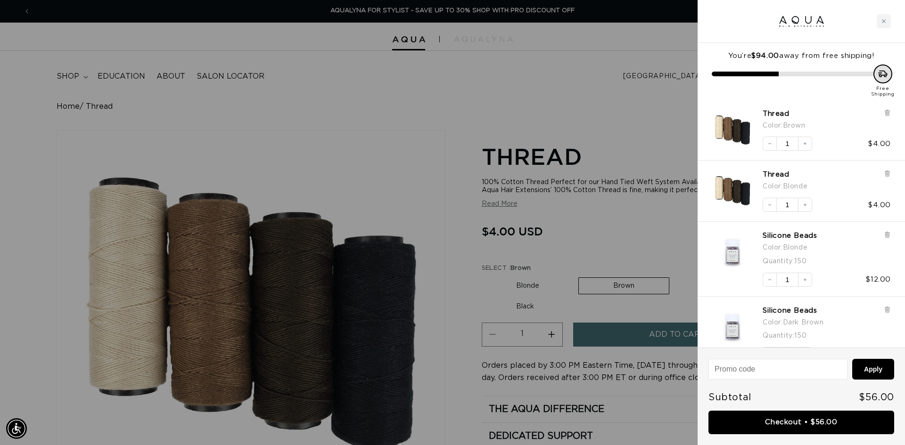
click at [687, 282] on div at bounding box center [452, 222] width 905 height 445
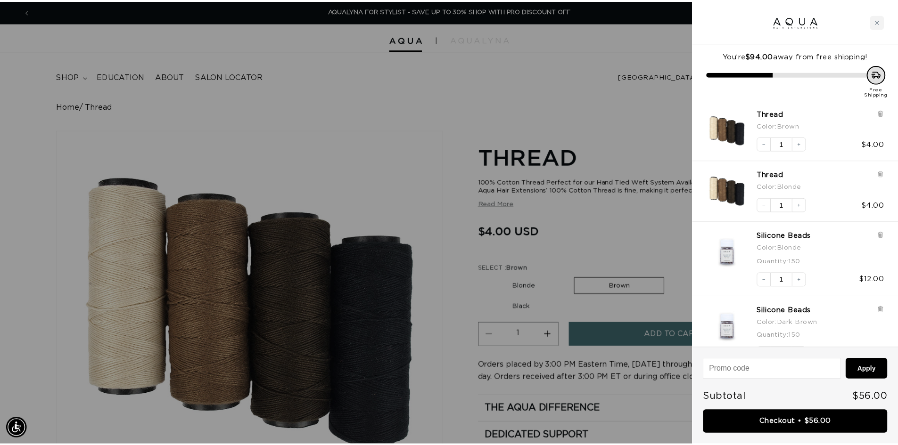
scroll to position [0, 1661]
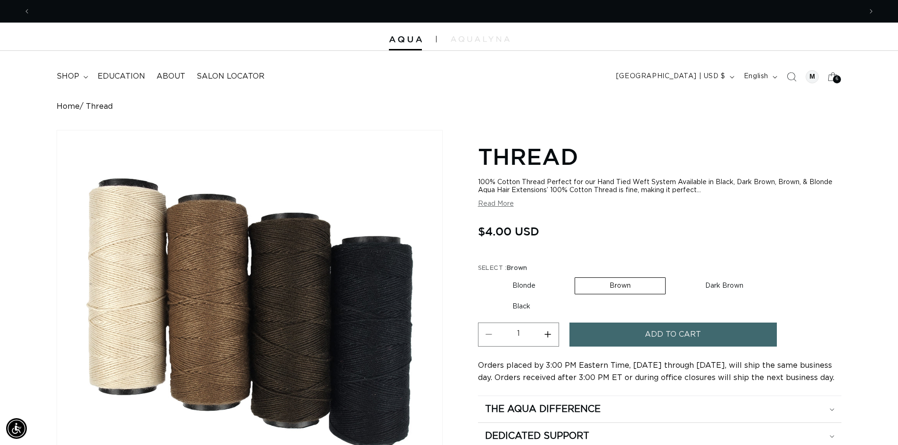
click at [726, 286] on label "Dark Brown Variant sold out or unavailable" at bounding box center [724, 286] width 107 height 16
click at [671, 276] on input "Dark Brown Variant sold out or unavailable" at bounding box center [670, 276] width 0 height 0
radio input "true"
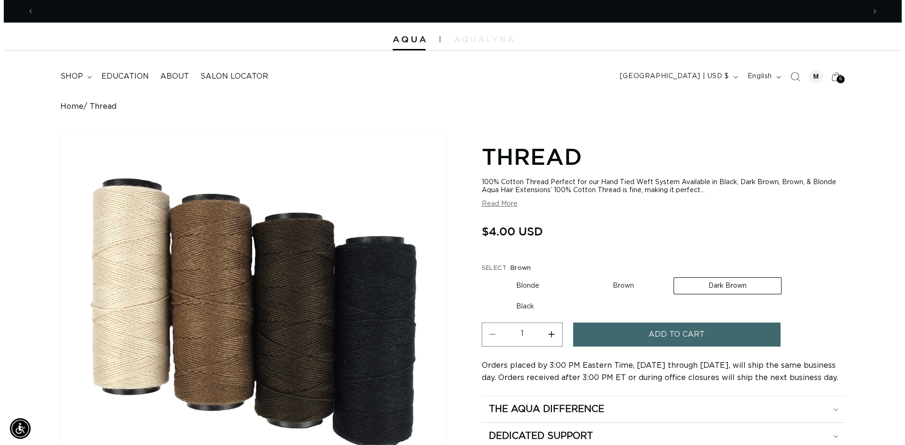
scroll to position [0, 0]
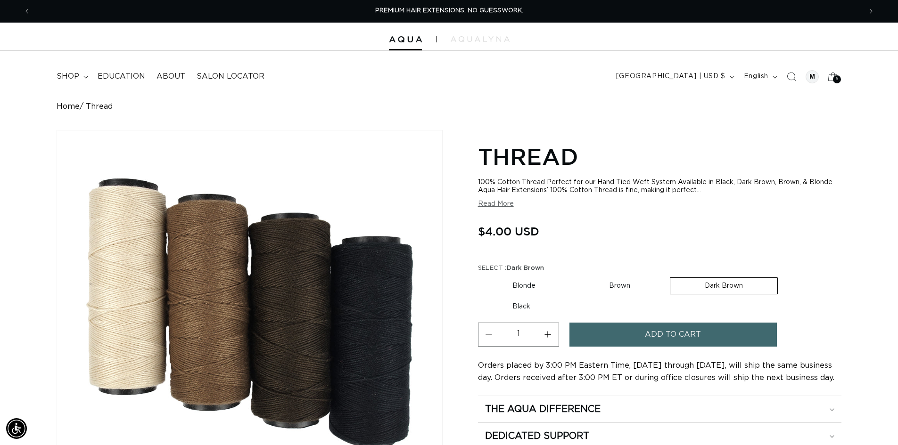
click at [672, 337] on span "Add to cart" at bounding box center [673, 335] width 56 height 24
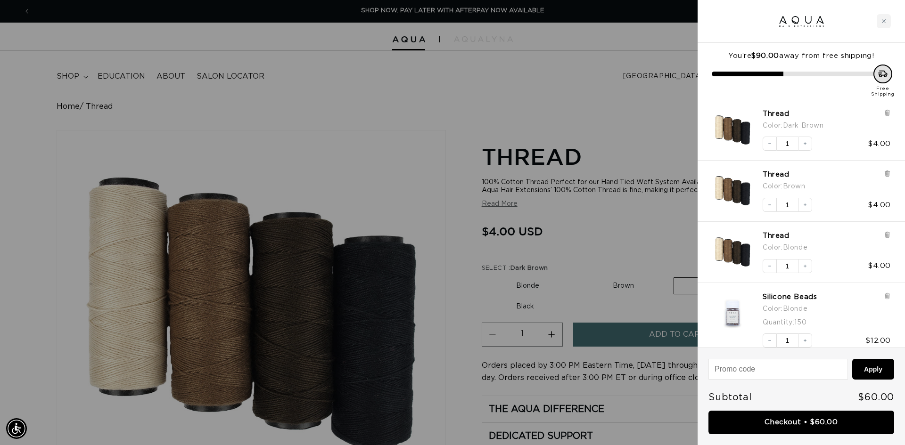
click at [647, 253] on div at bounding box center [452, 222] width 905 height 445
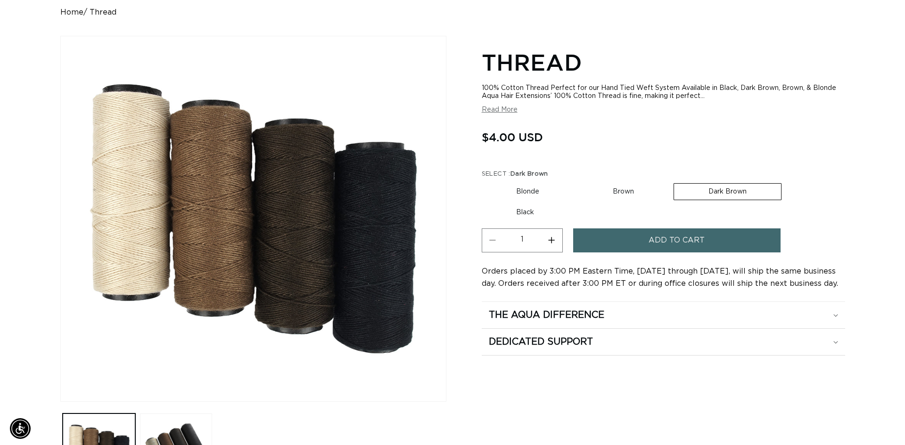
scroll to position [0, 1661]
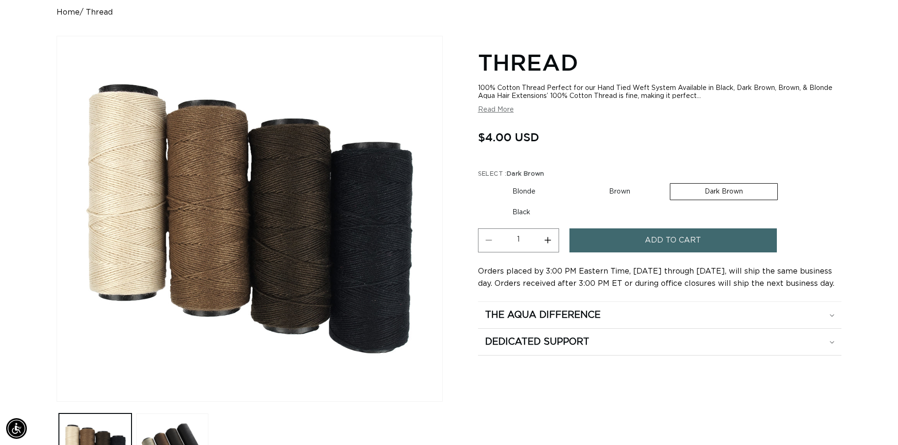
click at [518, 213] on label "Black Variant sold out or unavailable" at bounding box center [521, 213] width 87 height 16
click at [782, 182] on input "Black Variant sold out or unavailable" at bounding box center [782, 181] width 0 height 0
radio input "true"
click at [594, 237] on button "Add to cart" at bounding box center [672, 241] width 207 height 24
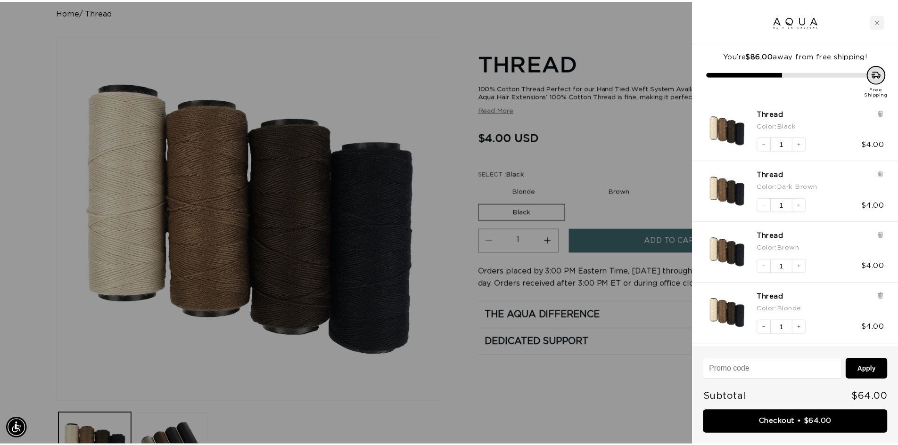
scroll to position [0, 838]
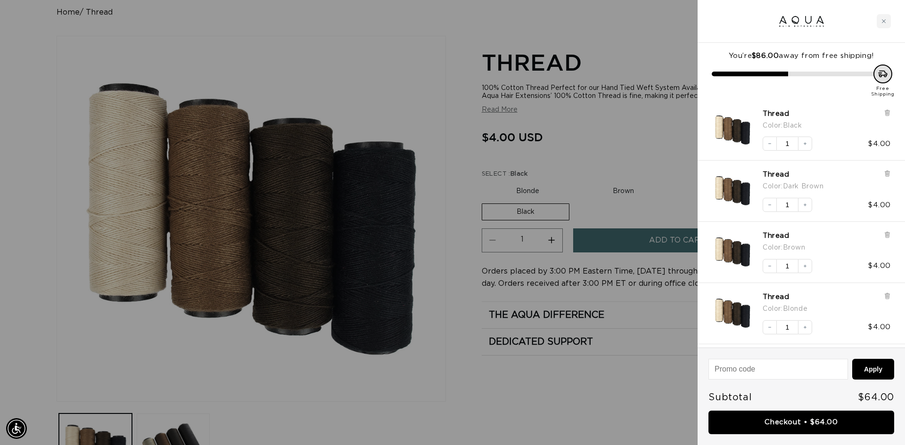
click at [629, 151] on div at bounding box center [452, 222] width 905 height 445
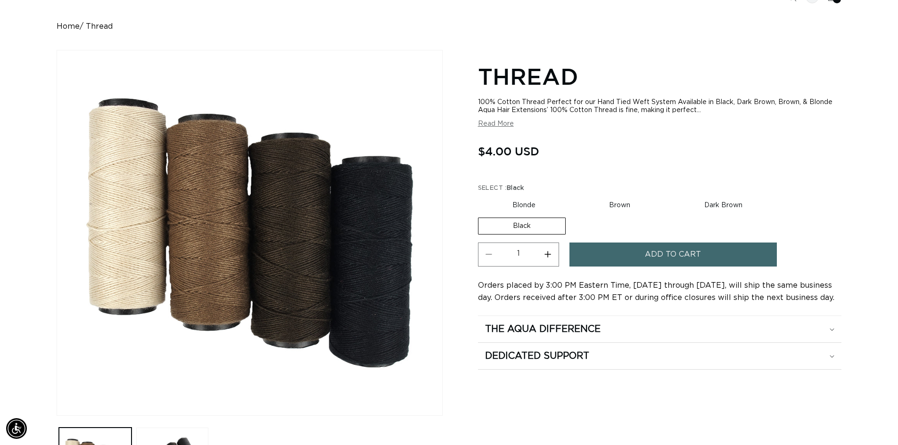
scroll to position [0, 0]
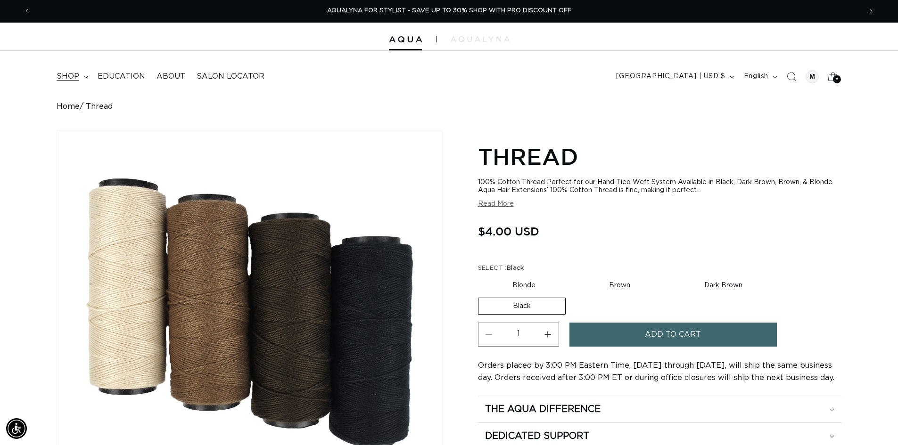
click at [61, 74] on span "shop" at bounding box center [68, 77] width 23 height 10
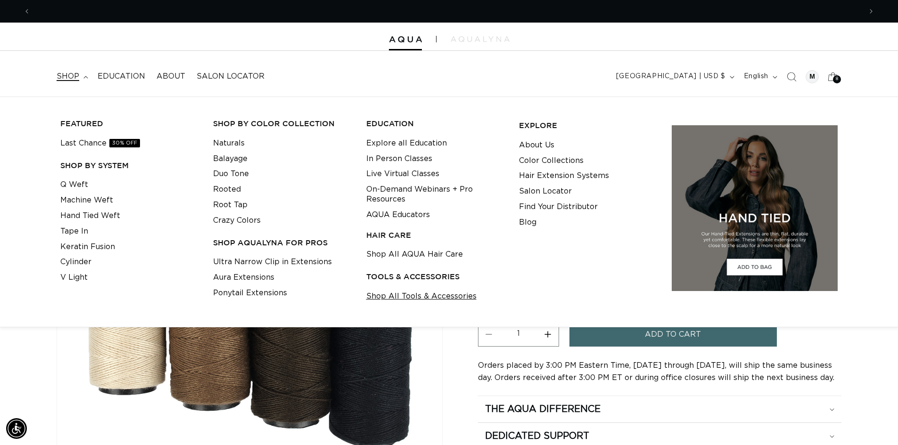
scroll to position [0, 1661]
click at [379, 297] on link "Shop All Tools & Accessories" at bounding box center [421, 297] width 110 height 16
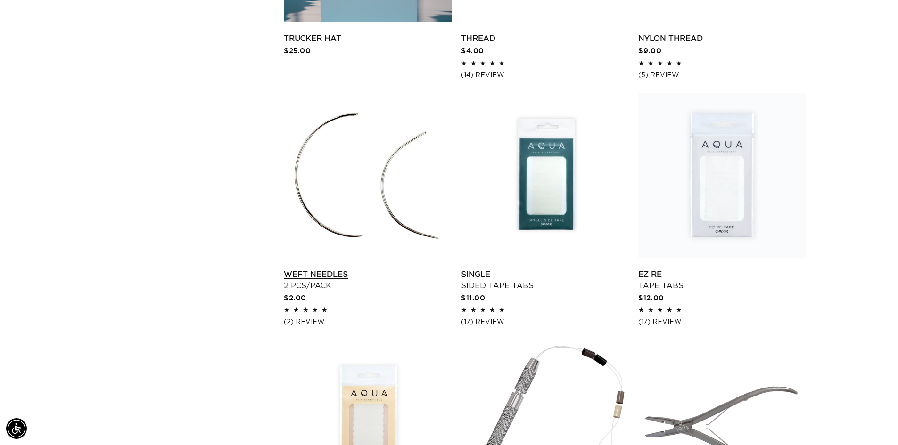
scroll to position [0, 831]
click at [324, 277] on link "Weft Needles 2 pcs/pack" at bounding box center [368, 280] width 168 height 23
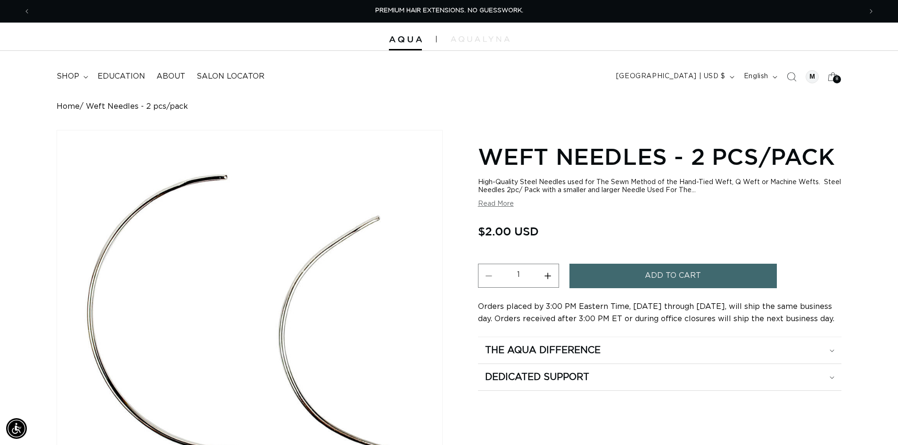
drag, startPoint x: 550, startPoint y: 279, endPoint x: 589, endPoint y: 277, distance: 38.3
click at [554, 279] on button "Increase quantity for Weft Needles - 2 pcs/pack" at bounding box center [547, 276] width 21 height 24
type input "2"
drag, startPoint x: 604, startPoint y: 276, endPoint x: 597, endPoint y: 277, distance: 7.2
click at [603, 276] on button "Add to cart" at bounding box center [672, 276] width 207 height 24
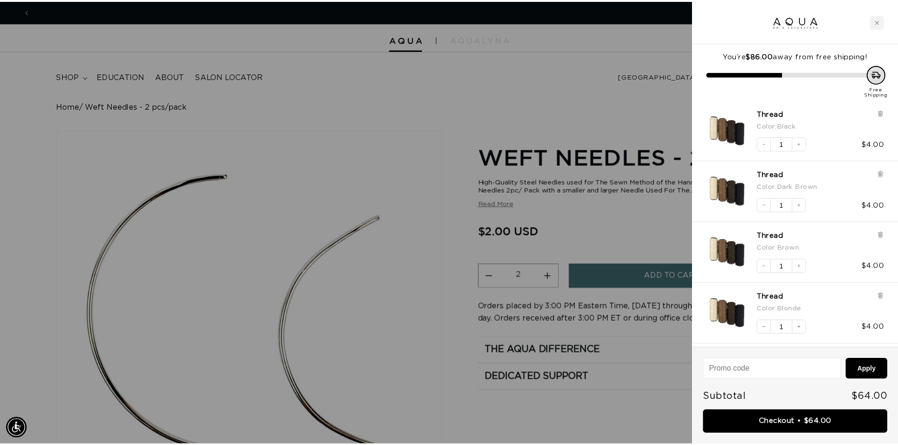
scroll to position [0, 838]
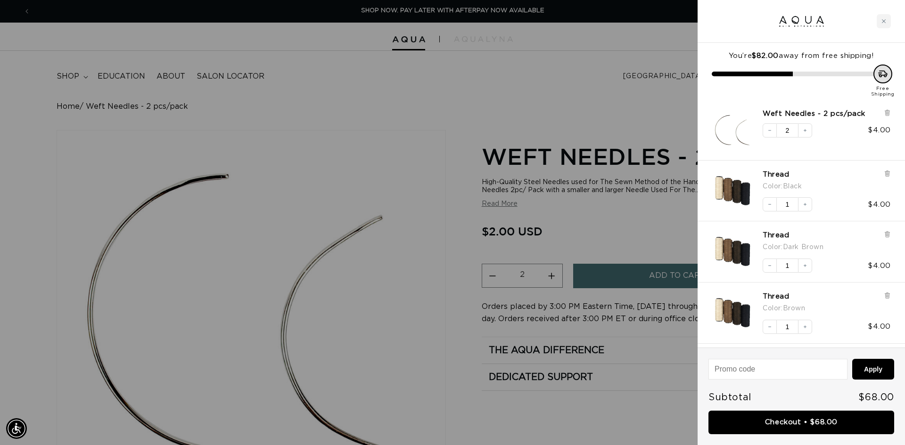
click at [617, 105] on div at bounding box center [452, 222] width 905 height 445
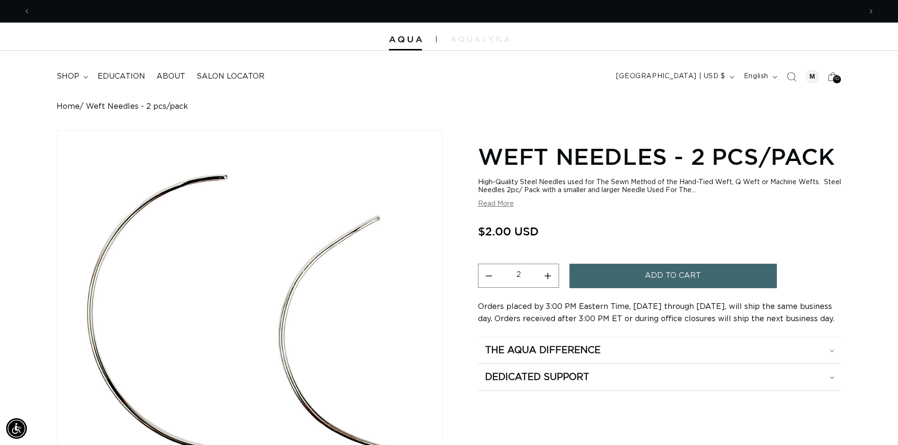
scroll to position [0, 1661]
click at [70, 74] on span "shop" at bounding box center [68, 77] width 23 height 10
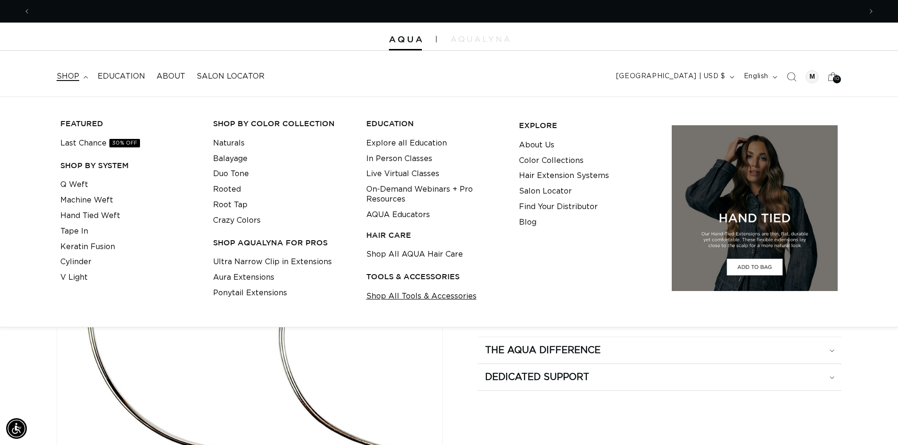
scroll to position [0, 0]
click at [409, 299] on link "Shop All Tools & Accessories" at bounding box center [421, 297] width 110 height 16
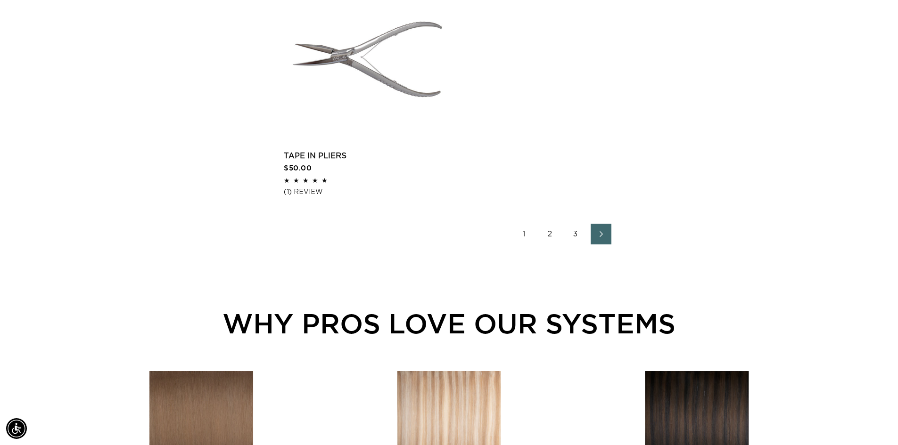
click at [557, 233] on link "2" at bounding box center [550, 234] width 21 height 21
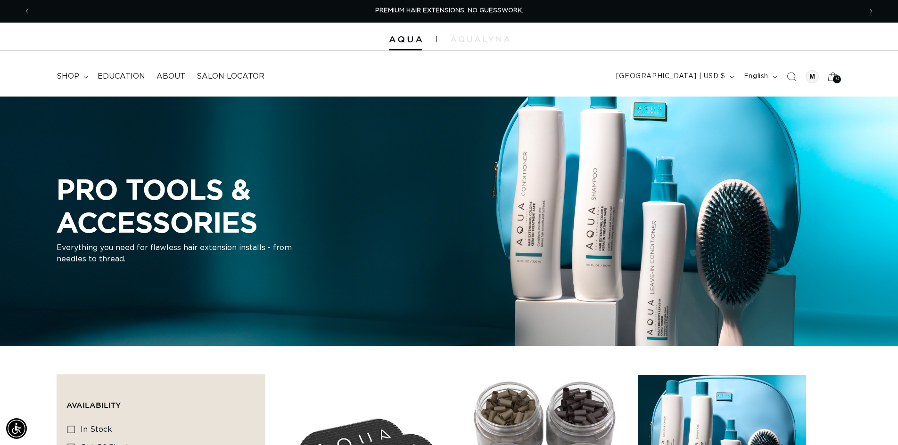
drag, startPoint x: 73, startPoint y: 74, endPoint x: 105, endPoint y: 89, distance: 35.2
click at [73, 74] on span "shop" at bounding box center [68, 77] width 23 height 10
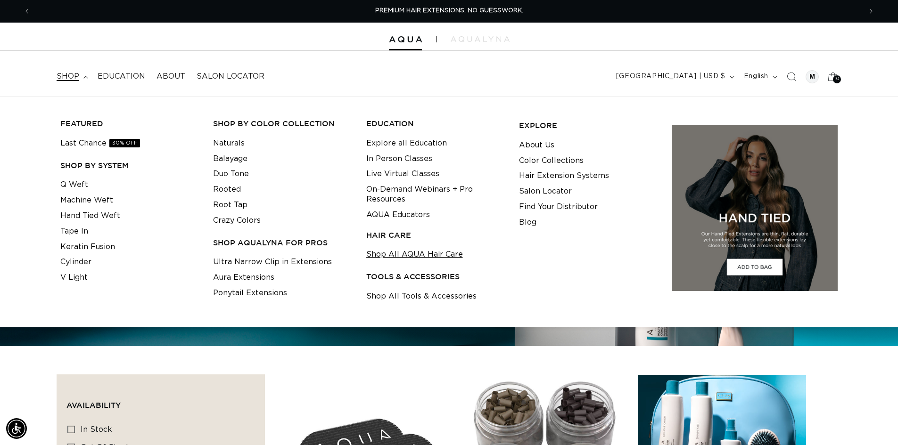
click at [388, 251] on link "Shop All AQUA Hair Care" at bounding box center [414, 255] width 97 height 16
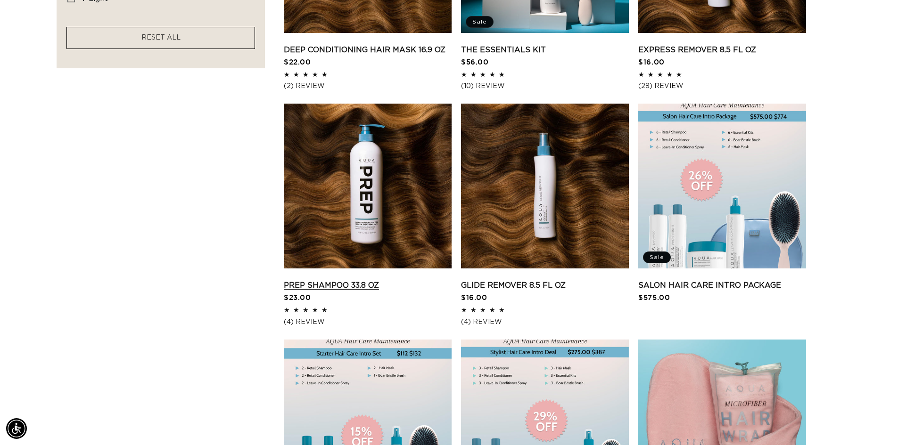
scroll to position [0, 831]
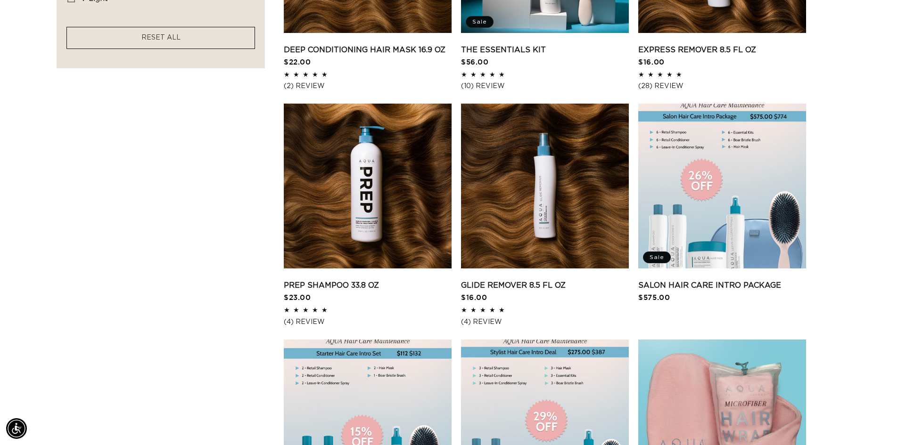
drag, startPoint x: 399, startPoint y: 241, endPoint x: 159, endPoint y: 253, distance: 240.6
click at [157, 254] on aside "Filter: Availability (0) Availability In stock In stock (12 products) Out of st…" at bounding box center [161, 211] width 208 height 1181
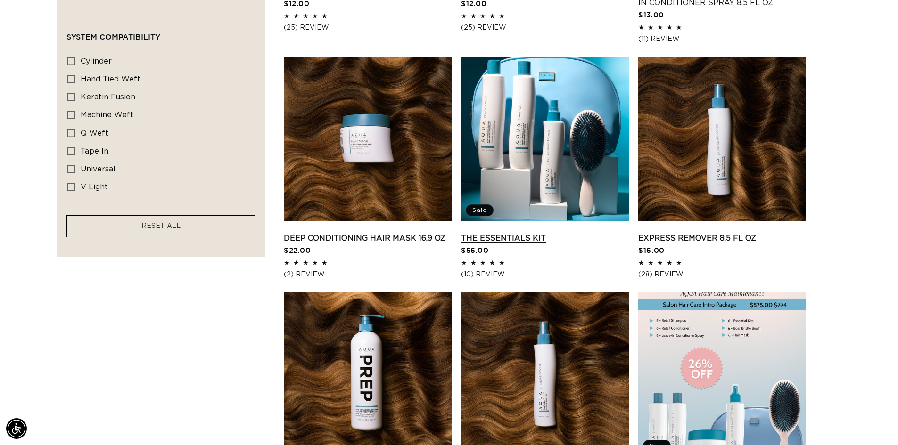
scroll to position [0, 1661]
click at [482, 238] on link "The Essentials Kit" at bounding box center [545, 238] width 168 height 11
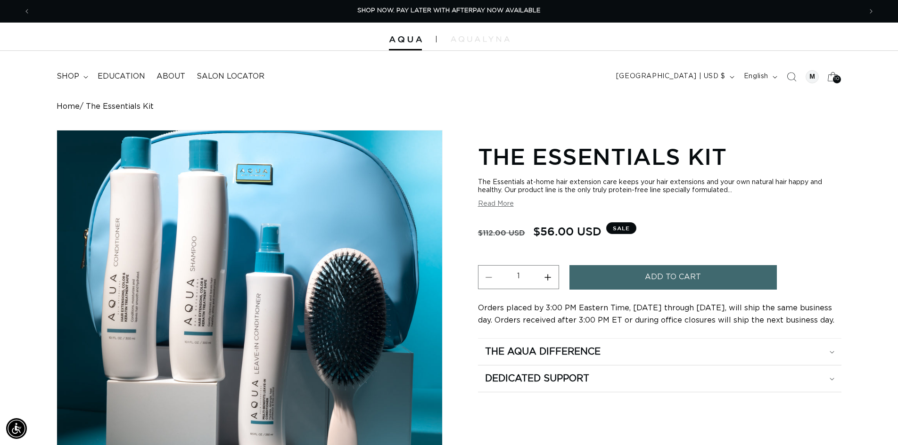
click at [831, 83] on icon at bounding box center [832, 76] width 22 height 22
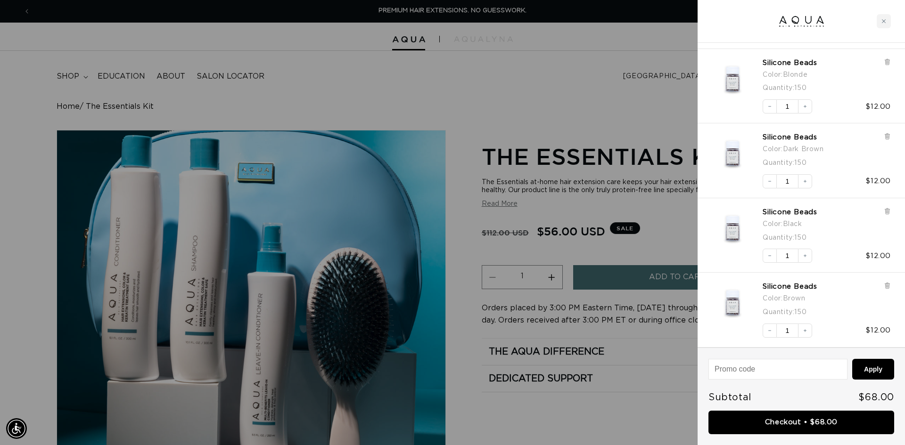
click at [577, 132] on div at bounding box center [452, 222] width 905 height 445
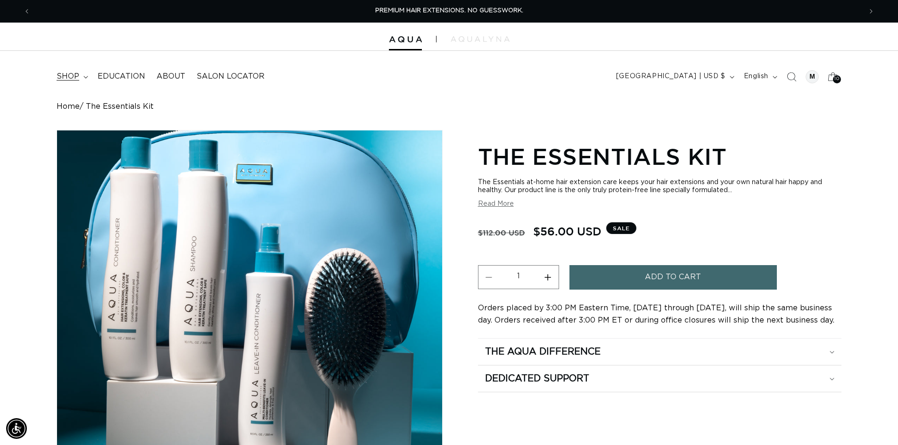
click at [60, 73] on span "shop" at bounding box center [68, 77] width 23 height 10
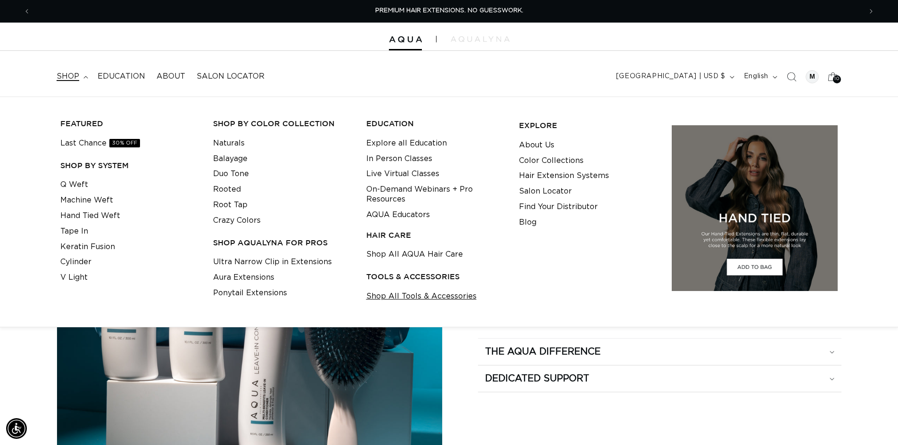
click at [421, 299] on link "Shop All Tools & Accessories" at bounding box center [421, 297] width 110 height 16
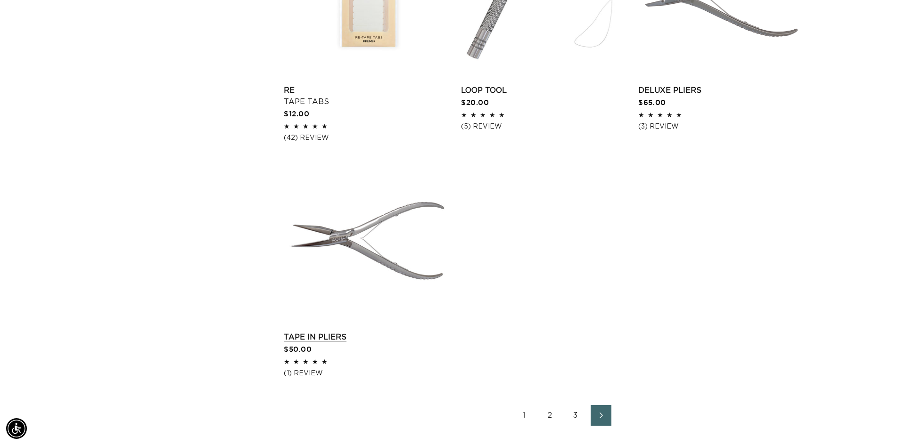
scroll to position [1555, 0]
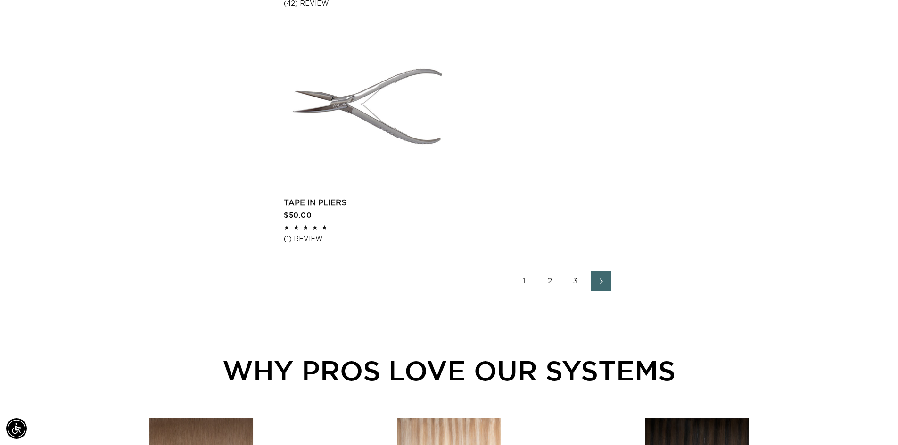
click at [571, 277] on link "3" at bounding box center [575, 281] width 21 height 21
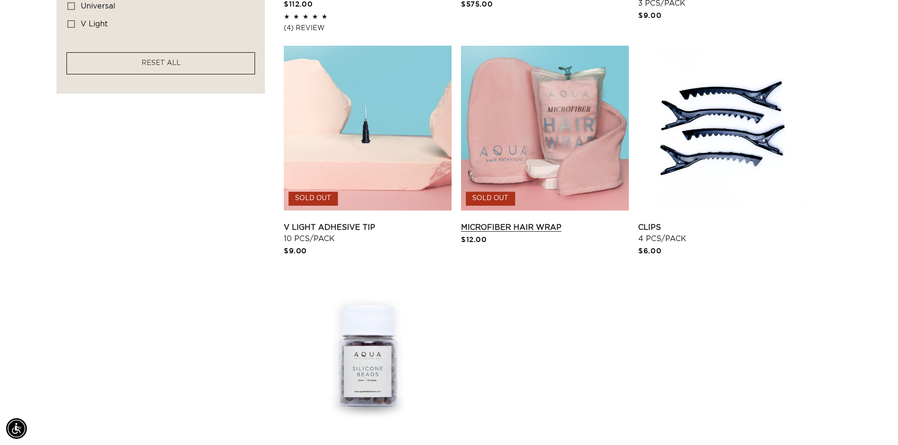
scroll to position [801, 0]
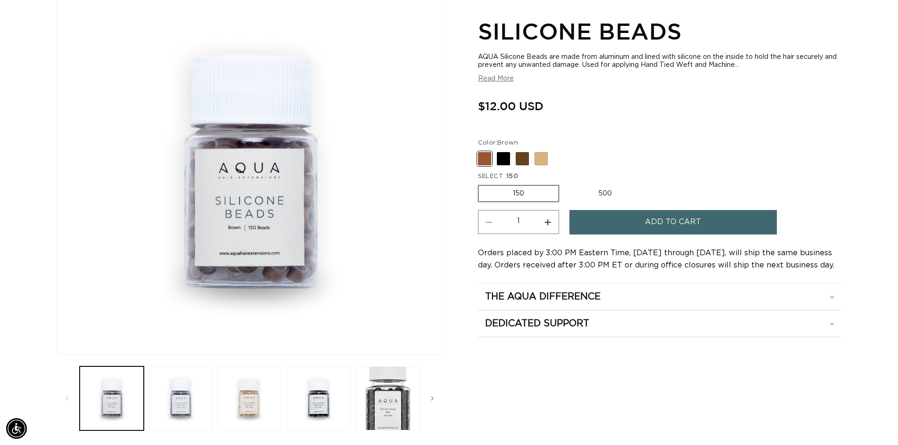
scroll to position [0, 831]
click at [612, 193] on label "500 Variant sold out or unavailable" at bounding box center [605, 194] width 82 height 16
click at [564, 184] on input "500 Variant sold out or unavailable" at bounding box center [564, 183] width 0 height 0
radio input "true"
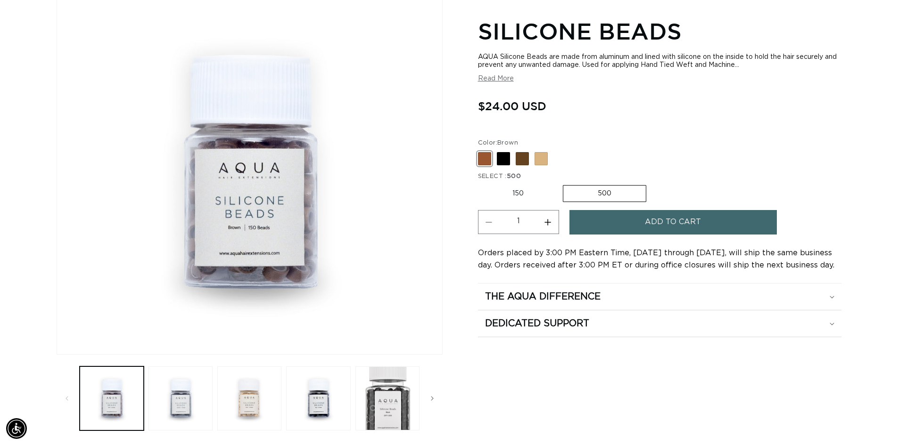
click at [483, 161] on span at bounding box center [484, 158] width 13 height 13
click at [481, 151] on input "Brown Variant sold out or unavailable" at bounding box center [480, 150] width 0 height 0
click at [610, 216] on button "Add to cart" at bounding box center [672, 222] width 207 height 24
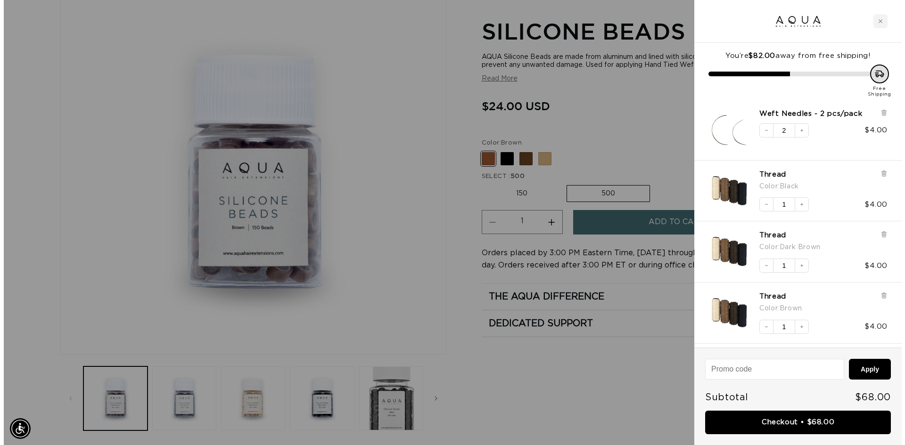
scroll to position [0, 0]
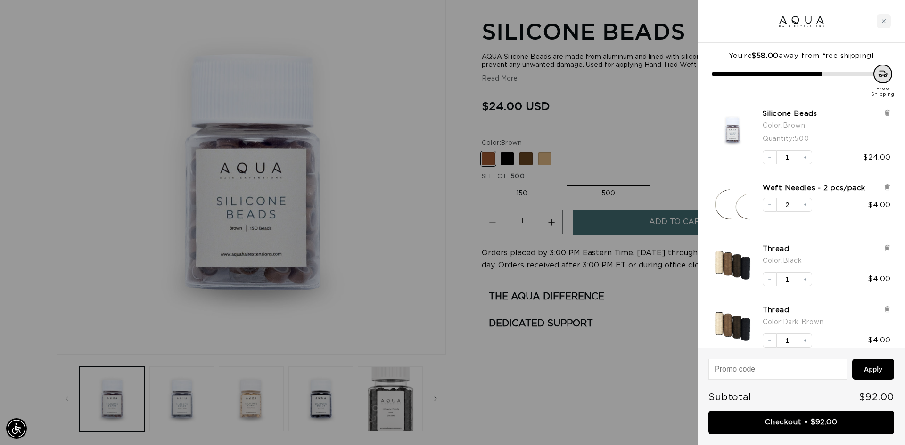
click at [507, 161] on div at bounding box center [452, 222] width 905 height 445
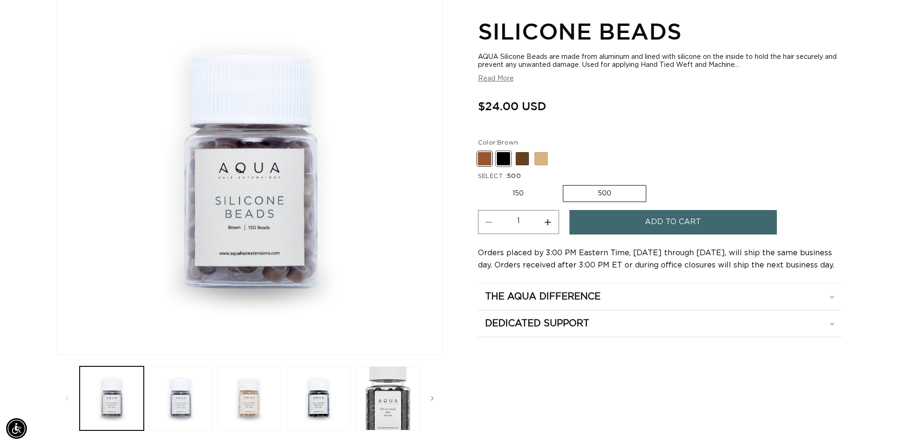
click at [506, 162] on span at bounding box center [503, 158] width 13 height 13
click at [481, 151] on input "Black Variant sold out or unavailable" at bounding box center [480, 150] width 0 height 0
radio input "true"
click at [589, 224] on button "Add to cart" at bounding box center [672, 222] width 207 height 24
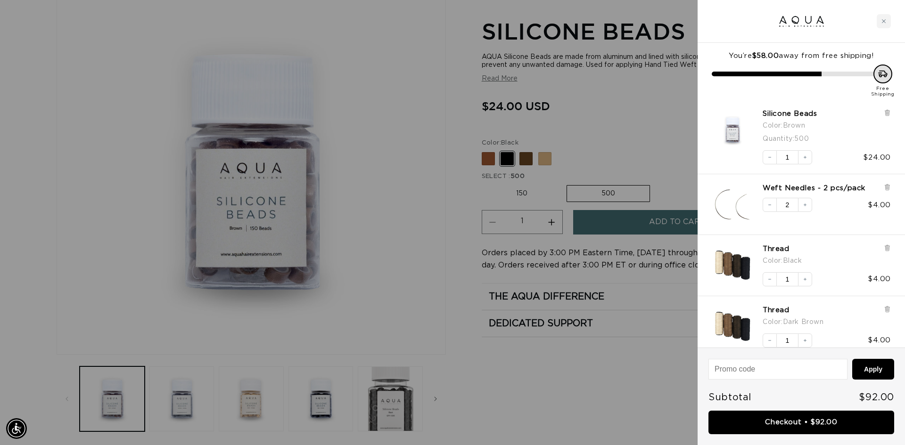
click at [540, 185] on div at bounding box center [452, 222] width 905 height 445
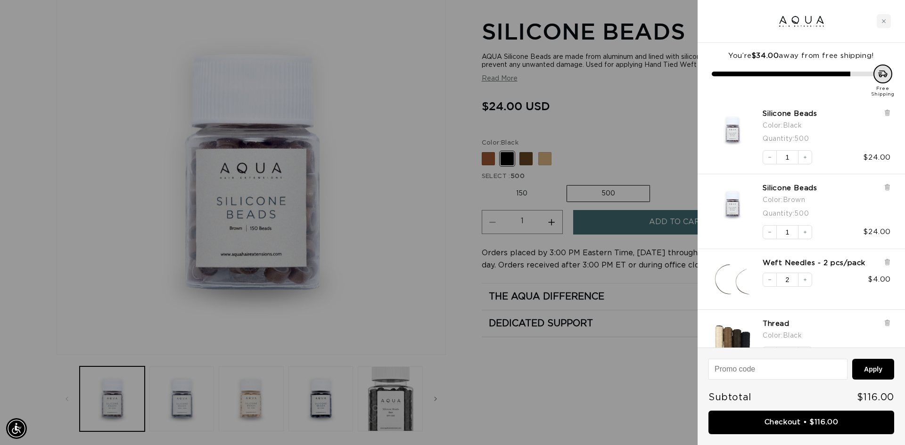
click at [520, 159] on div at bounding box center [452, 222] width 905 height 445
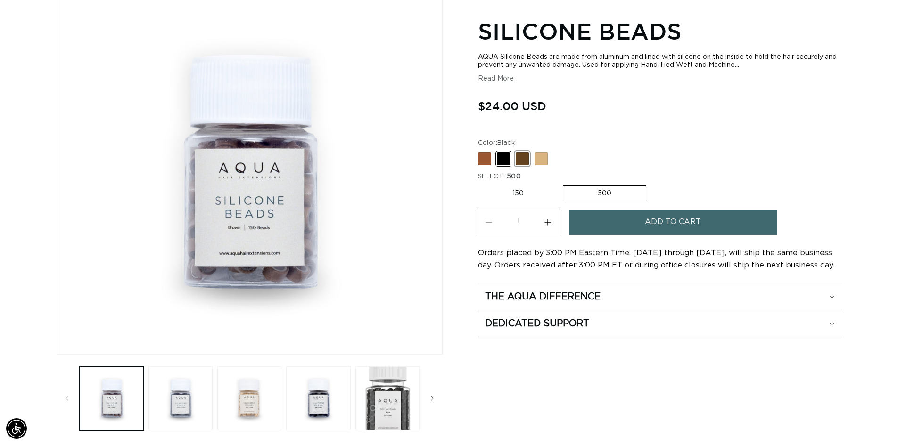
click at [522, 161] on span at bounding box center [522, 158] width 13 height 13
click at [481, 151] on input "Dark Brown Variant sold out or unavailable" at bounding box center [480, 150] width 0 height 0
radio input "true"
click at [594, 218] on button "Add to cart" at bounding box center [672, 222] width 207 height 24
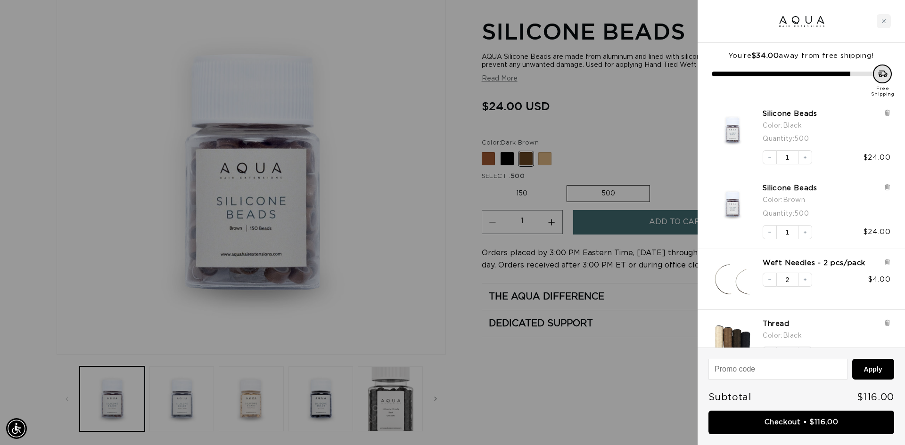
click at [593, 218] on div at bounding box center [452, 222] width 905 height 445
click at [542, 163] on div at bounding box center [452, 222] width 905 height 445
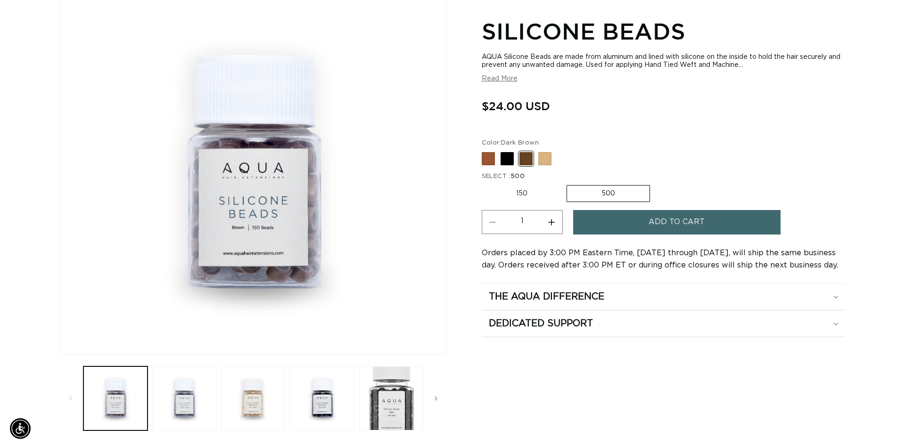
scroll to position [0, 1661]
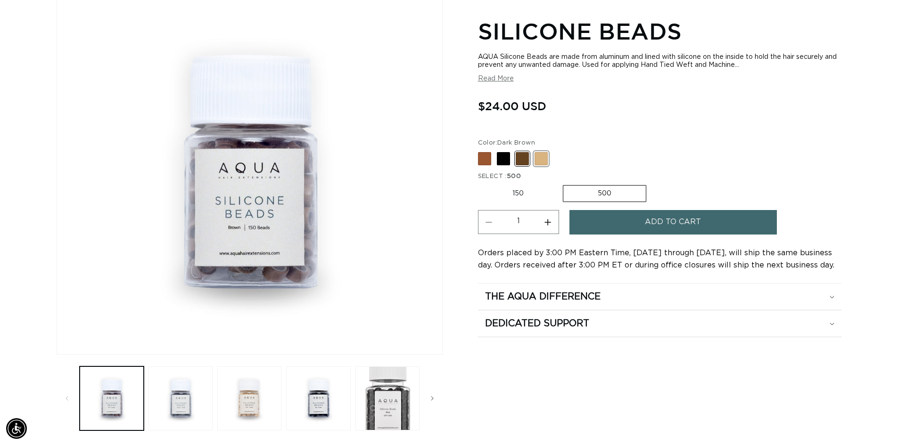
click at [543, 161] on span at bounding box center [540, 158] width 13 height 13
click at [481, 151] on input "Blonde Variant sold out or unavailable" at bounding box center [480, 150] width 0 height 0
radio input "true"
click at [597, 221] on button "Add to cart" at bounding box center [672, 222] width 207 height 24
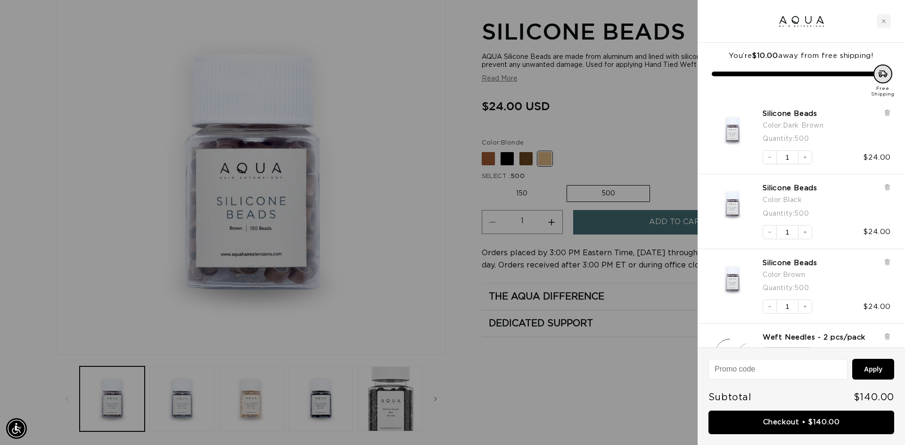
click at [595, 221] on div at bounding box center [452, 222] width 905 height 445
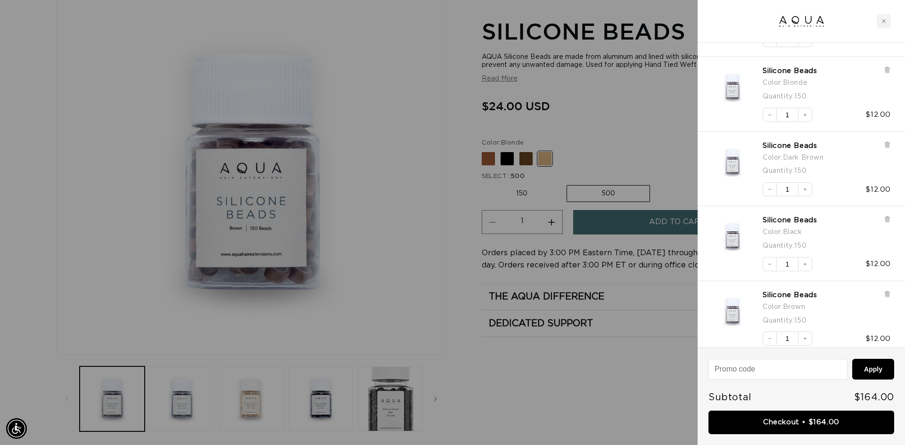
scroll to position [655, 0]
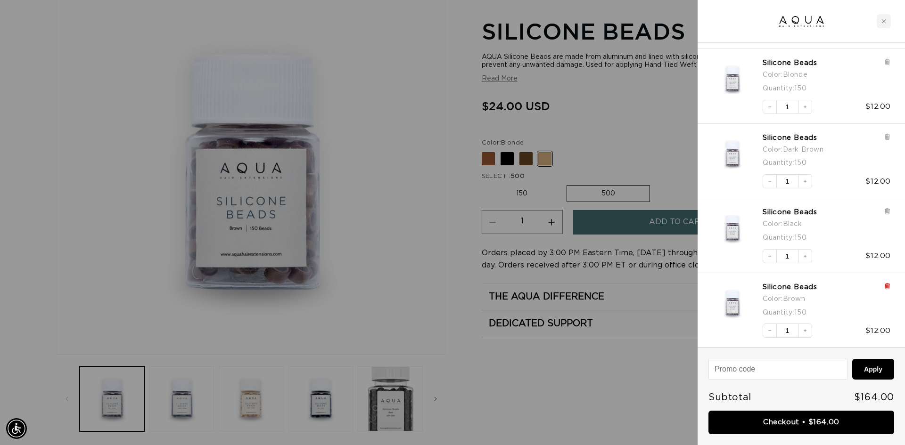
click at [886, 287] on icon at bounding box center [887, 286] width 4 height 5
click at [885, 210] on icon at bounding box center [887, 211] width 4 height 5
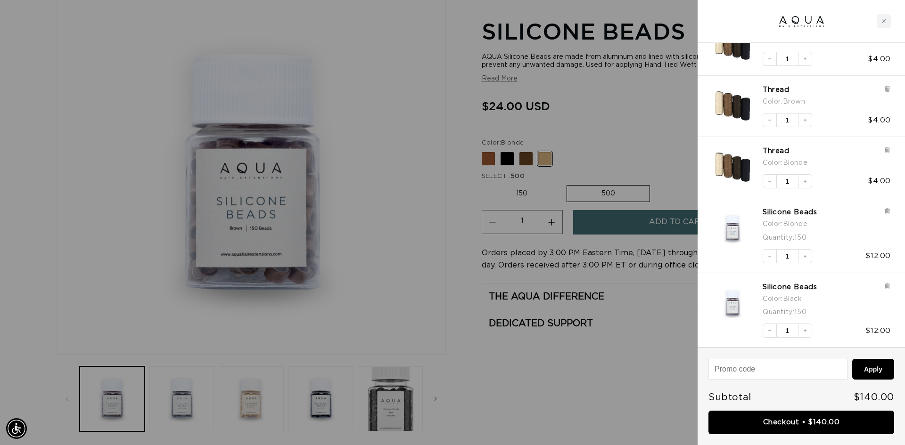
scroll to position [506, 0]
click at [887, 213] on icon at bounding box center [887, 211] width 4 height 5
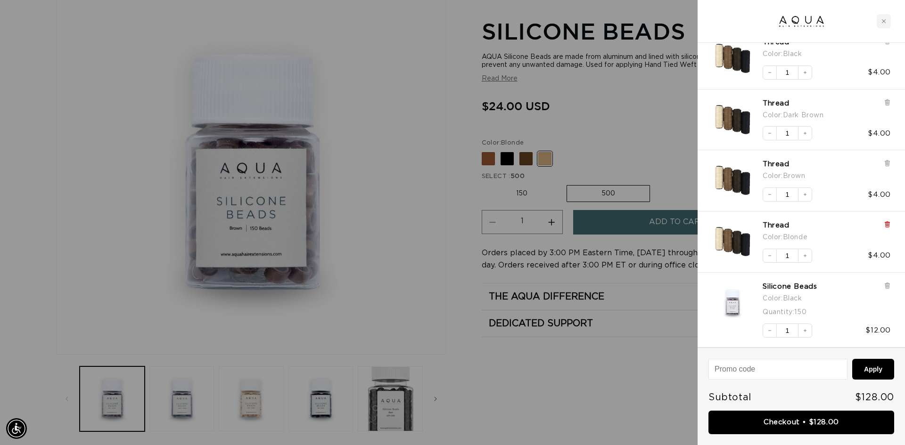
click at [885, 225] on icon at bounding box center [887, 225] width 4 height 5
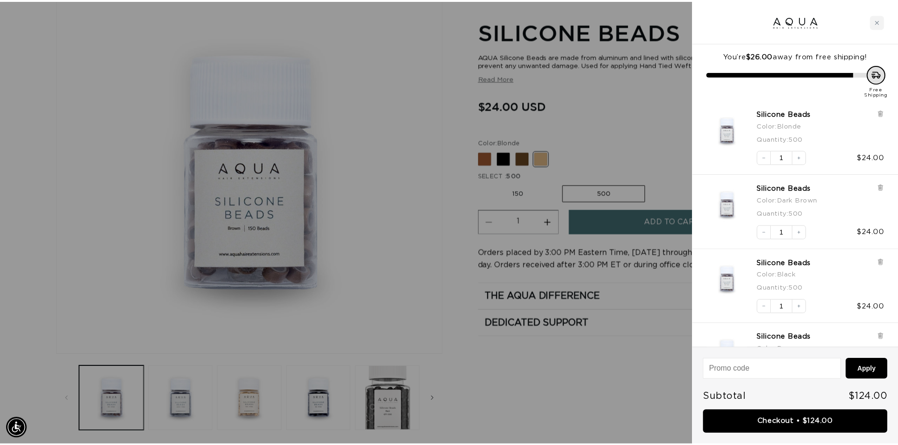
scroll to position [47, 0]
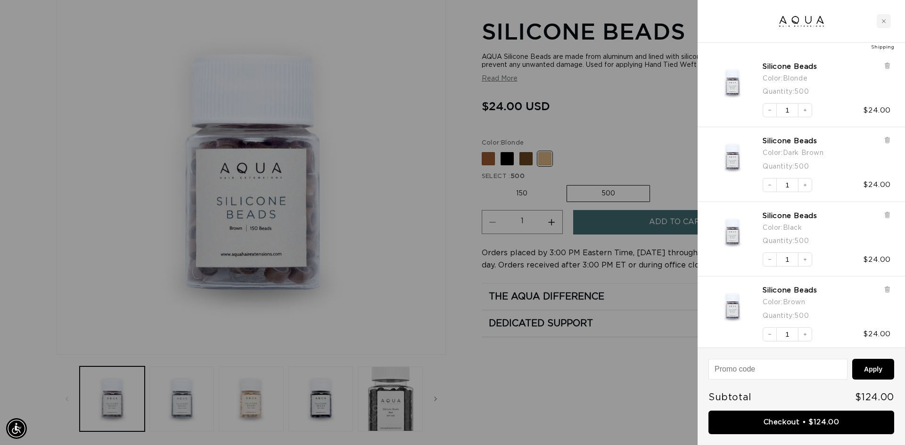
click at [600, 376] on div at bounding box center [452, 222] width 905 height 445
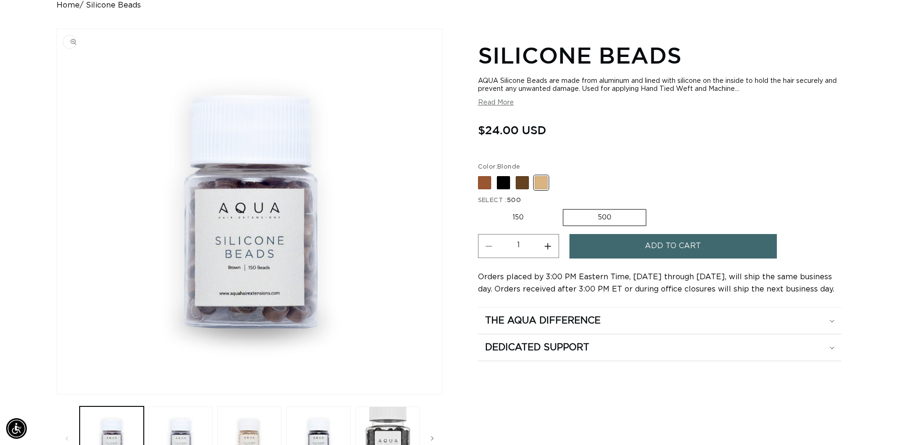
scroll to position [0, 0]
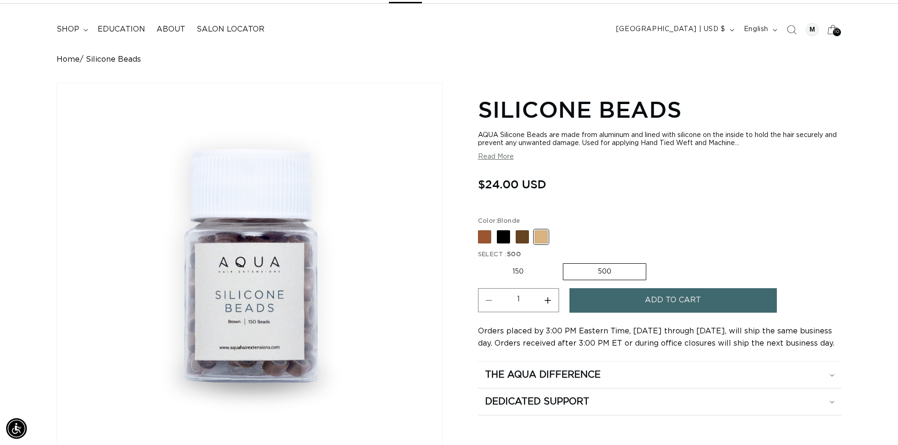
click at [830, 30] on icon at bounding box center [832, 29] width 22 height 22
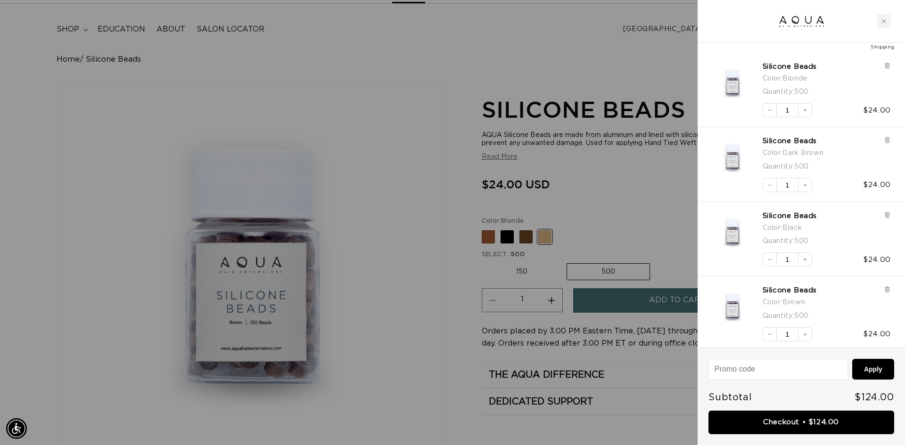
drag, startPoint x: 803, startPoint y: 151, endPoint x: 509, endPoint y: 70, distance: 304.9
click at [509, 70] on div at bounding box center [452, 222] width 905 height 445
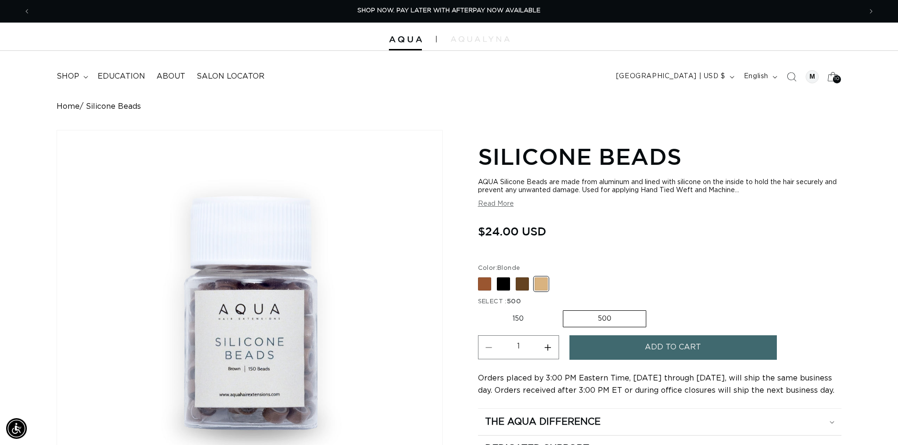
click at [835, 31] on div at bounding box center [449, 37] width 898 height 28
click at [838, 81] on span "10" at bounding box center [836, 79] width 5 height 8
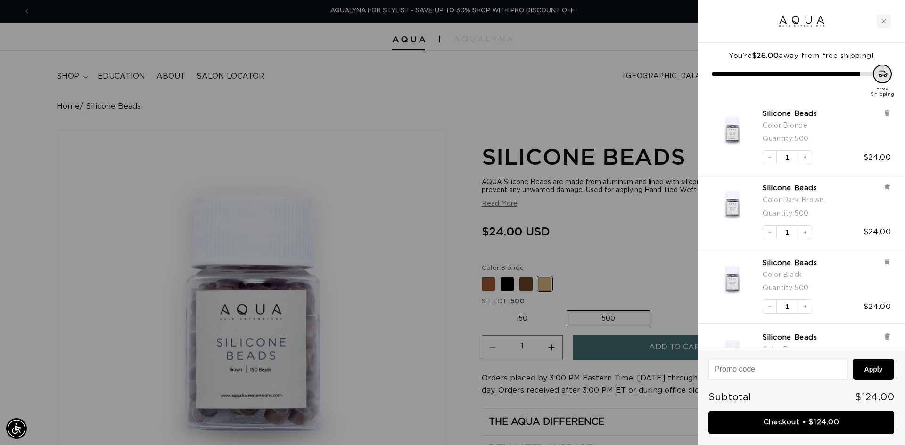
click at [316, 120] on div at bounding box center [452, 222] width 905 height 445
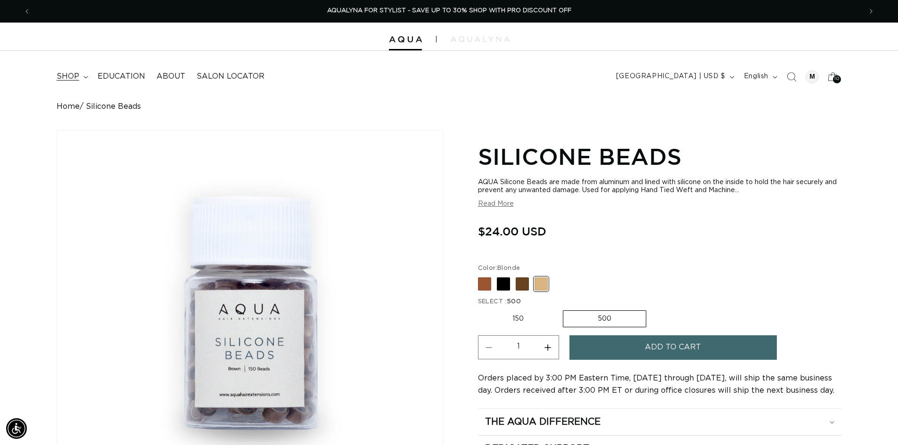
drag, startPoint x: 72, startPoint y: 76, endPoint x: 80, endPoint y: 84, distance: 11.3
click at [72, 76] on span "shop" at bounding box center [68, 77] width 23 height 10
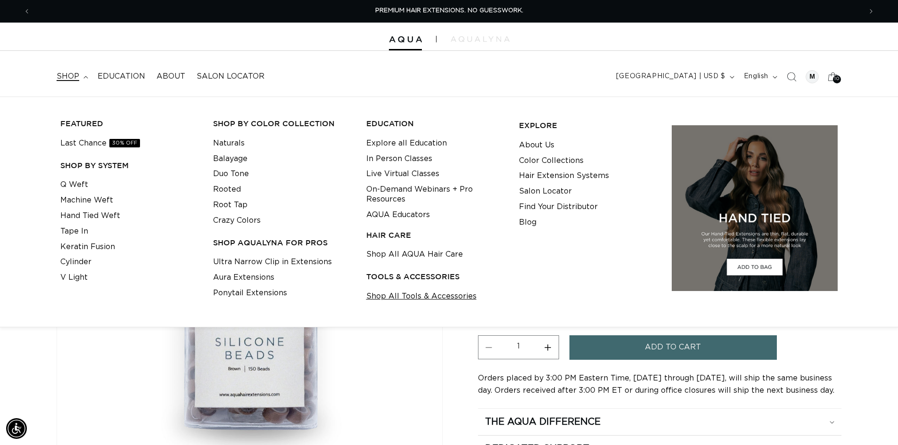
click at [409, 301] on link "Shop All Tools & Accessories" at bounding box center [421, 297] width 110 height 16
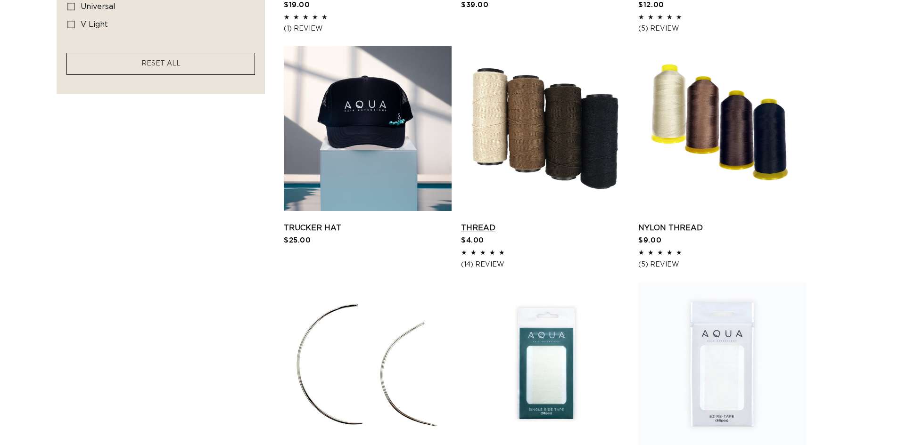
scroll to position [801, 0]
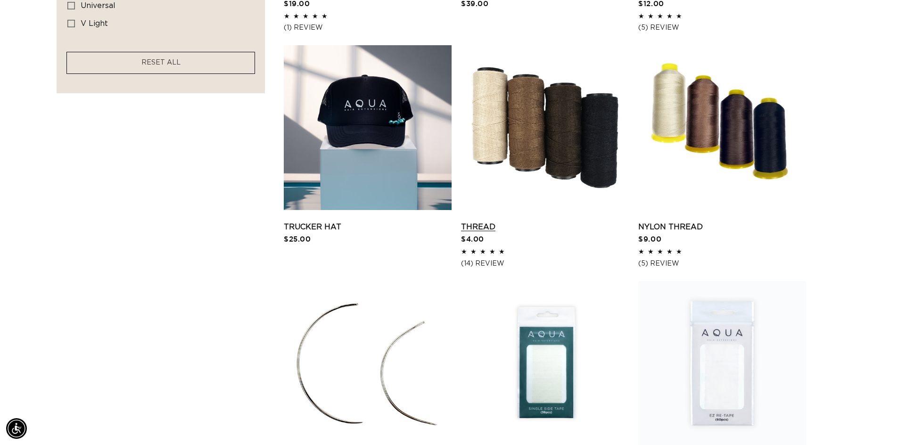
click at [534, 221] on link "Thread" at bounding box center [545, 226] width 168 height 11
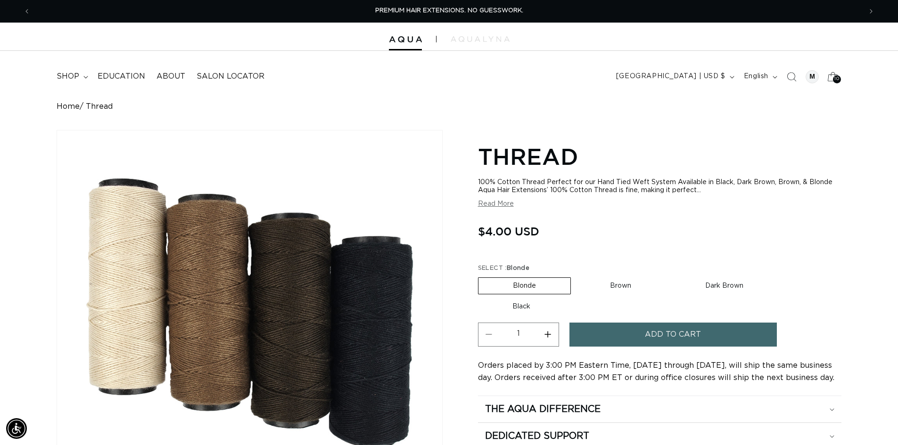
click at [835, 80] on span "10" at bounding box center [836, 79] width 5 height 8
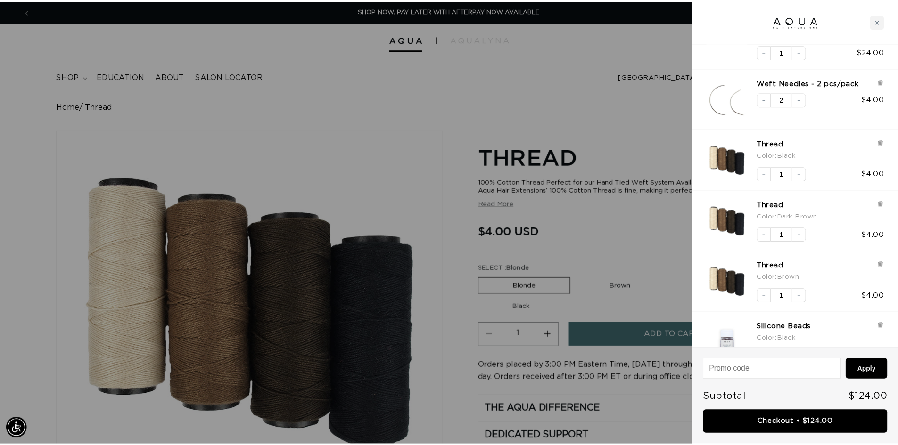
scroll to position [370, 0]
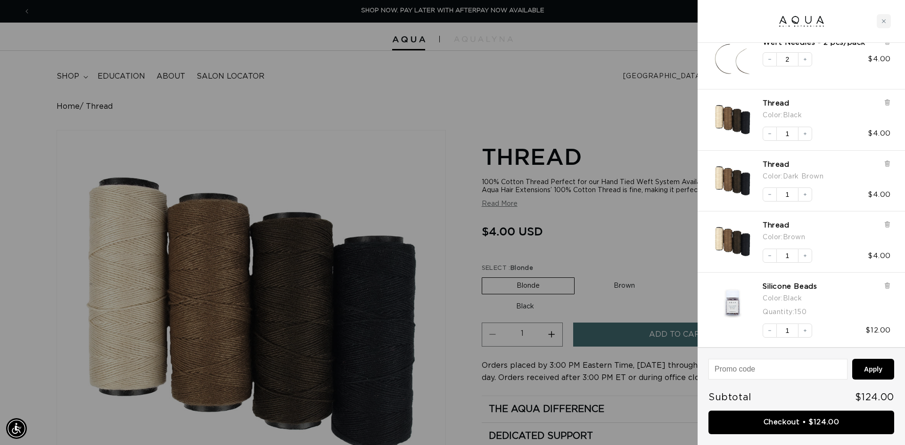
click at [608, 182] on div at bounding box center [452, 222] width 905 height 445
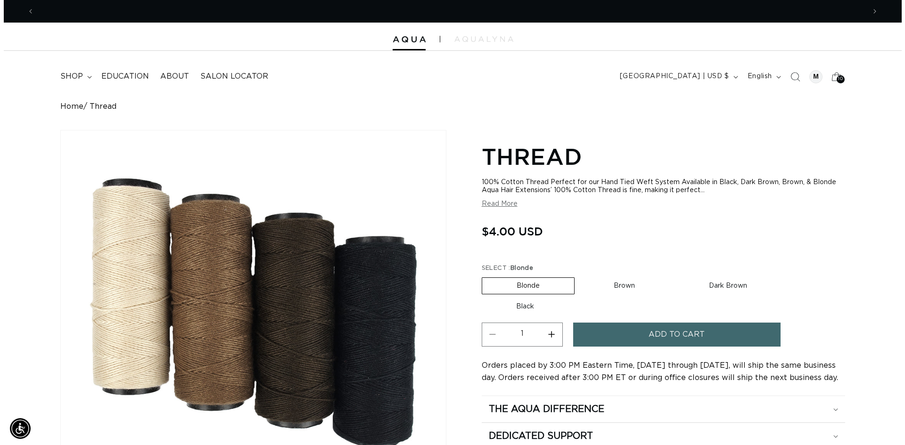
scroll to position [0, 1661]
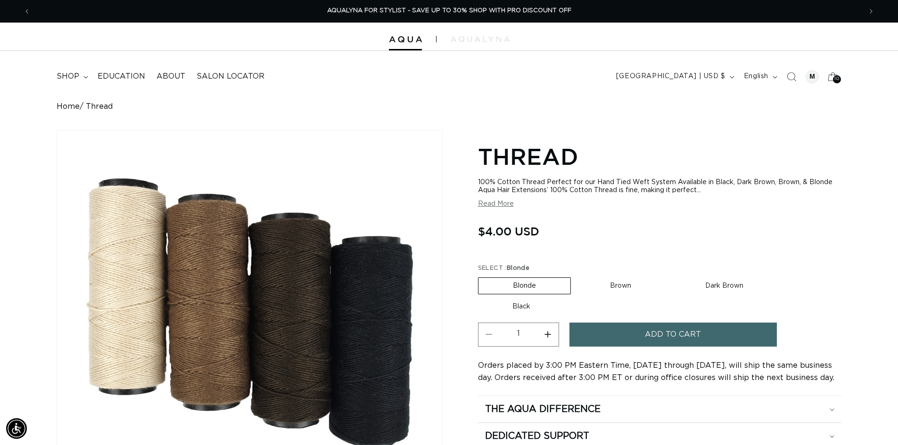
drag, startPoint x: 540, startPoint y: 289, endPoint x: 556, endPoint y: 305, distance: 23.0
click at [542, 289] on label "Blonde Variant sold out or unavailable" at bounding box center [524, 286] width 93 height 17
click at [481, 276] on input "Blonde Variant sold out or unavailable" at bounding box center [480, 276] width 0 height 0
click at [618, 347] on div "Add to cart" at bounding box center [689, 338] width 241 height 30
click at [619, 343] on button "Add to cart" at bounding box center [672, 335] width 207 height 24
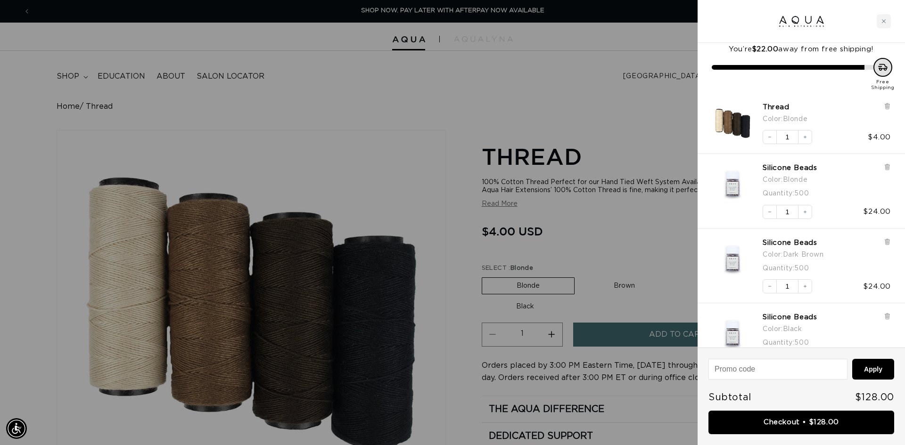
scroll to position [0, 0]
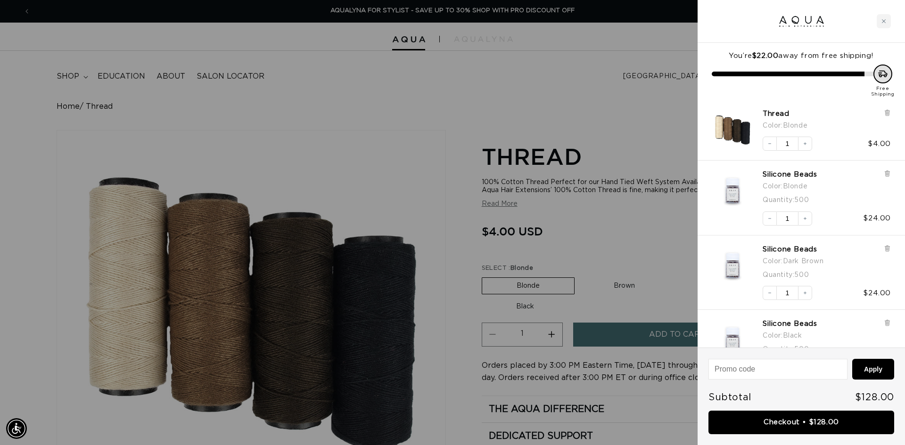
click at [616, 217] on div at bounding box center [452, 222] width 905 height 445
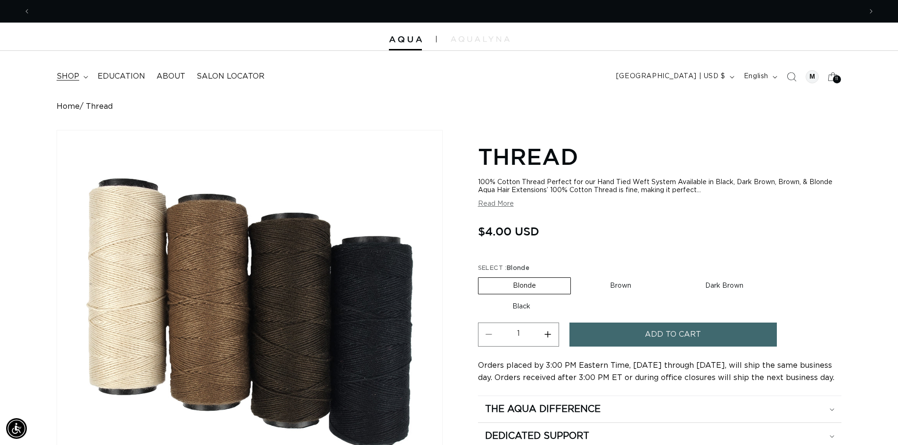
scroll to position [0, 1661]
click at [67, 78] on span "shop" at bounding box center [68, 77] width 23 height 10
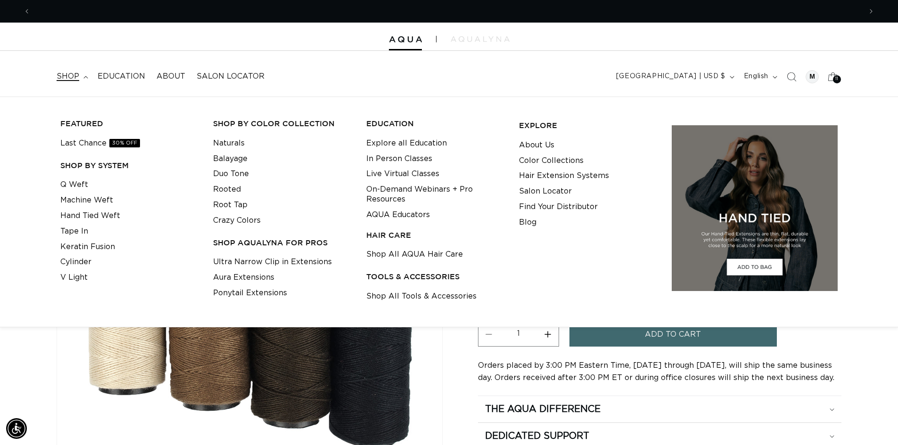
scroll to position [0, 0]
click at [443, 293] on link "Shop All Tools & Accessories" at bounding box center [421, 297] width 110 height 16
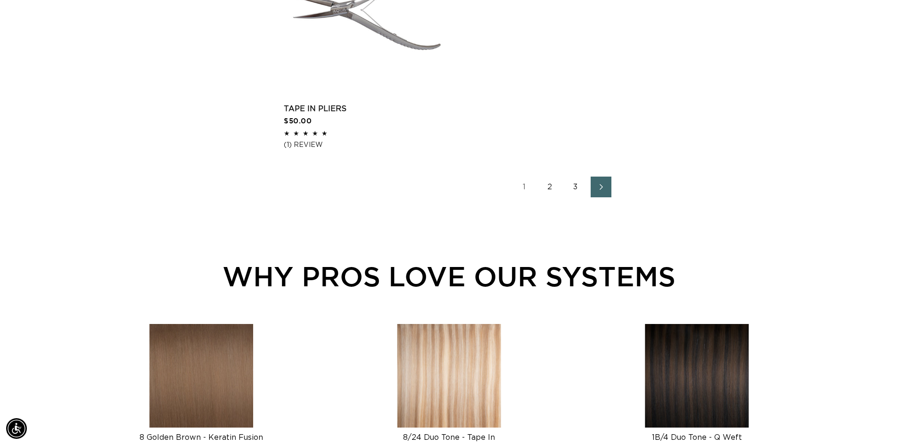
scroll to position [0, 831]
click at [556, 185] on link "2" at bounding box center [550, 187] width 21 height 21
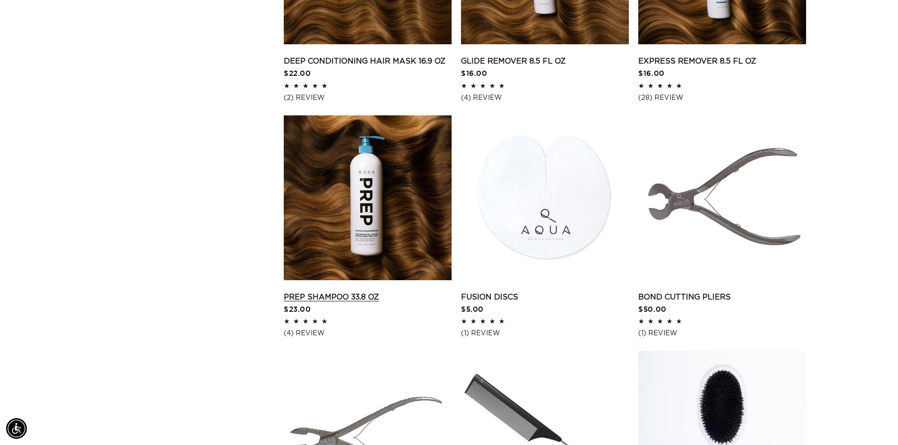
click at [354, 292] on link "Prep Shampoo 33.8 oz" at bounding box center [368, 297] width 168 height 11
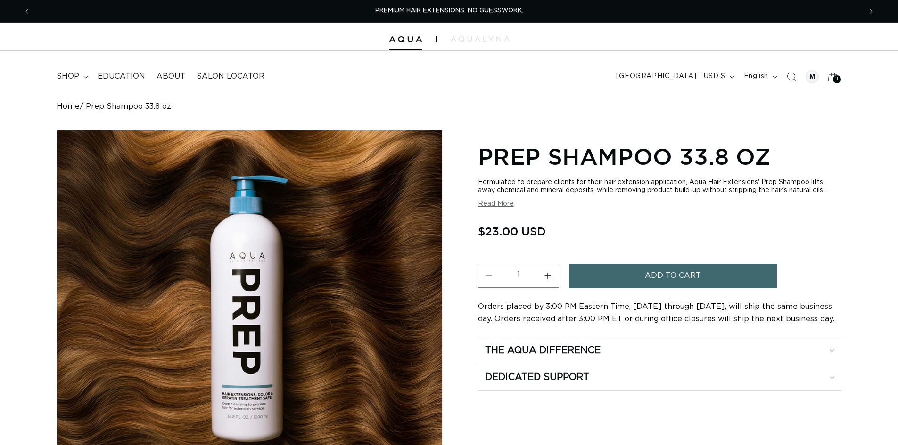
click at [647, 282] on span "Add to cart" at bounding box center [673, 276] width 56 height 24
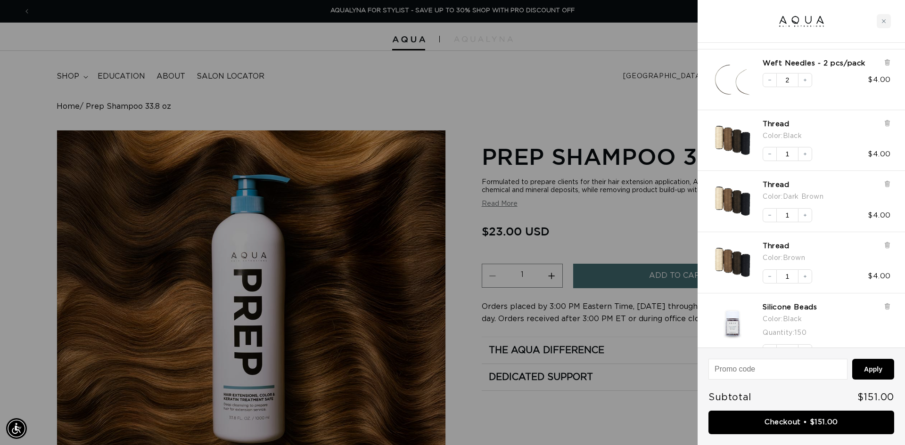
scroll to position [492, 0]
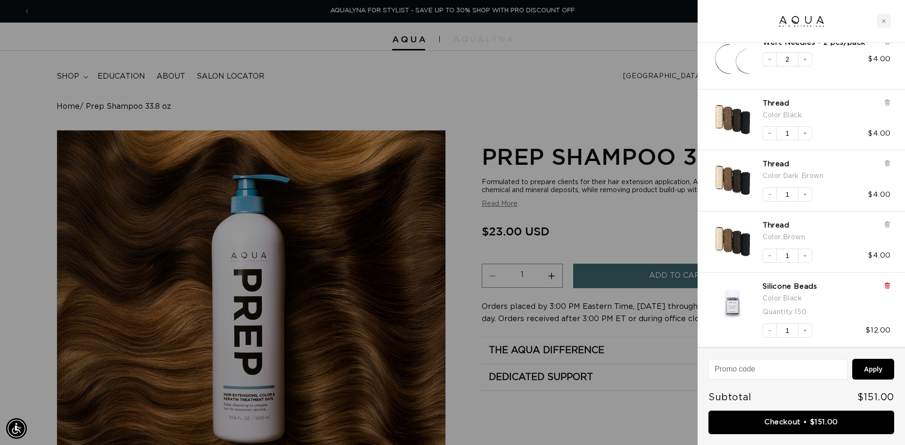
click at [885, 283] on icon at bounding box center [887, 285] width 7 height 7
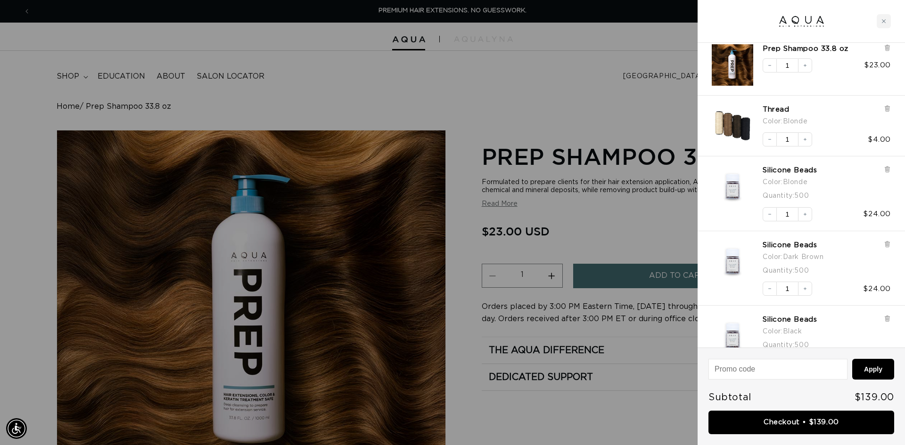
scroll to position [0, 0]
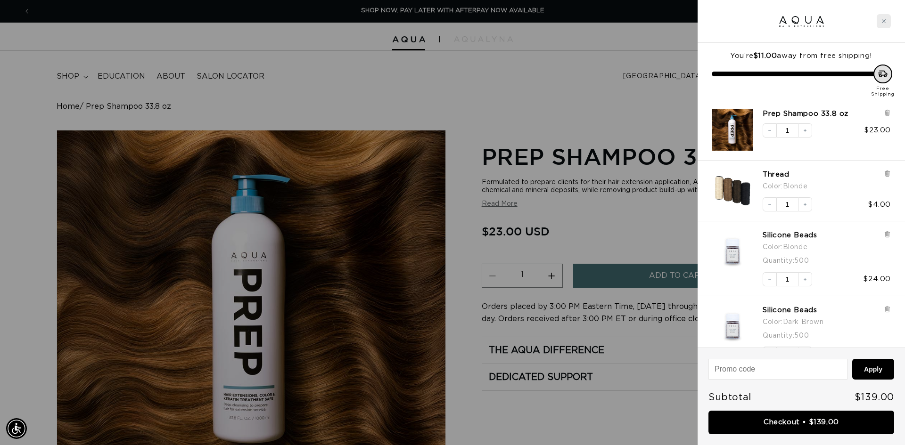
click at [887, 25] on div "Close cart" at bounding box center [883, 21] width 14 height 14
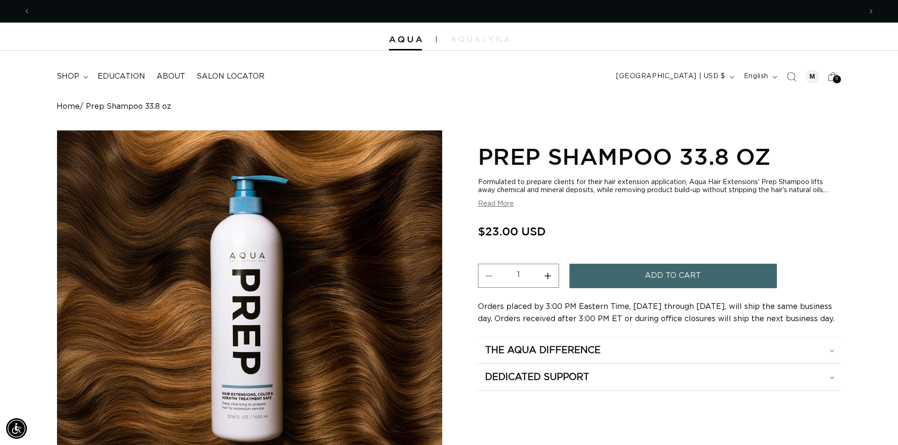
scroll to position [0, 1661]
click at [102, 110] on span "Prep Shampoo 33.8 oz" at bounding box center [128, 106] width 85 height 9
click at [99, 108] on span "Prep Shampoo 33.8 oz" at bounding box center [128, 106] width 85 height 9
click at [80, 107] on div "Home" at bounding box center [71, 106] width 29 height 9
click at [67, 74] on span "shop" at bounding box center [68, 77] width 23 height 10
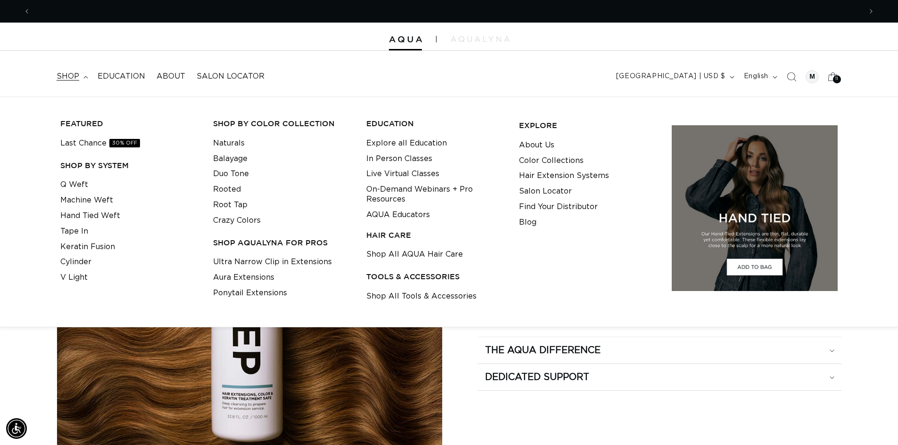
scroll to position [0, 0]
click at [428, 302] on link "Shop All Tools & Accessories" at bounding box center [421, 297] width 110 height 16
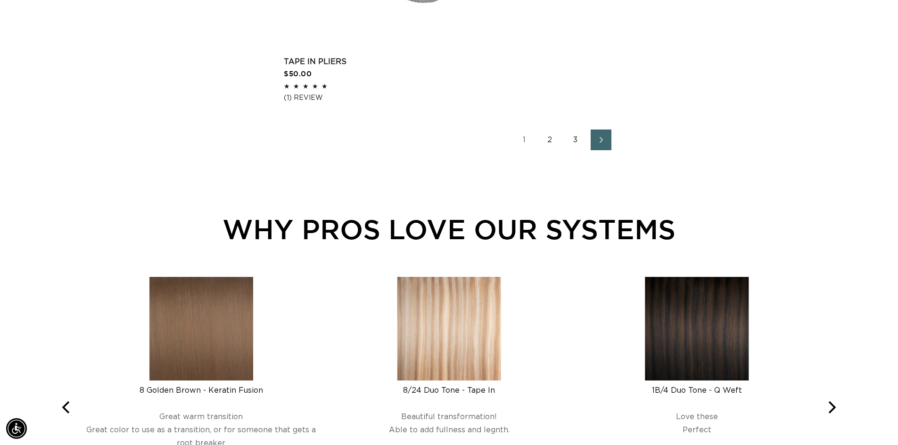
scroll to position [0, 1661]
click at [549, 140] on link "2" at bounding box center [550, 140] width 21 height 21
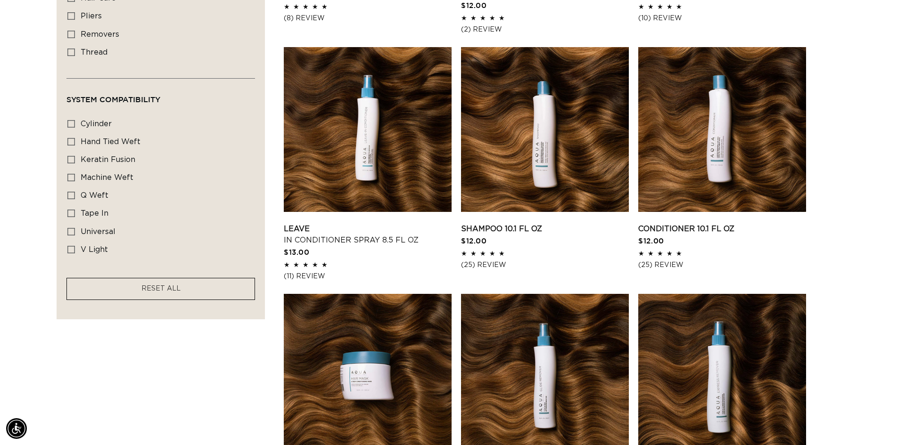
scroll to position [518, 0]
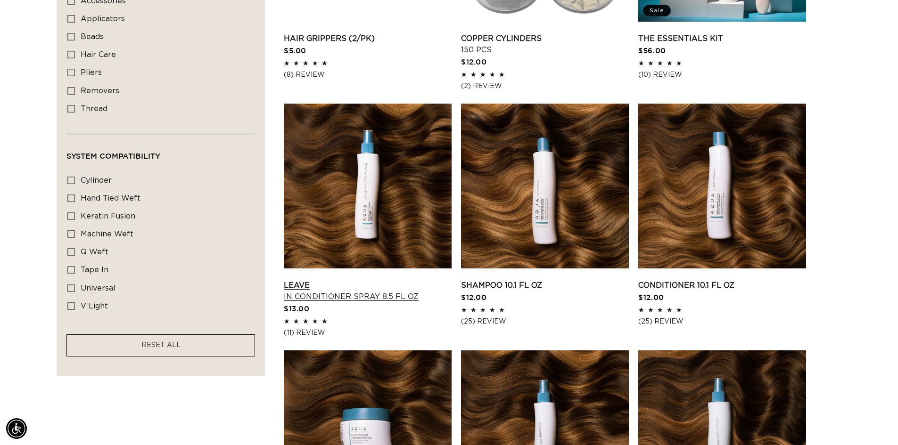
click at [383, 280] on link "Leave In Conditioner Spray 8.5 fl oz" at bounding box center [368, 291] width 168 height 23
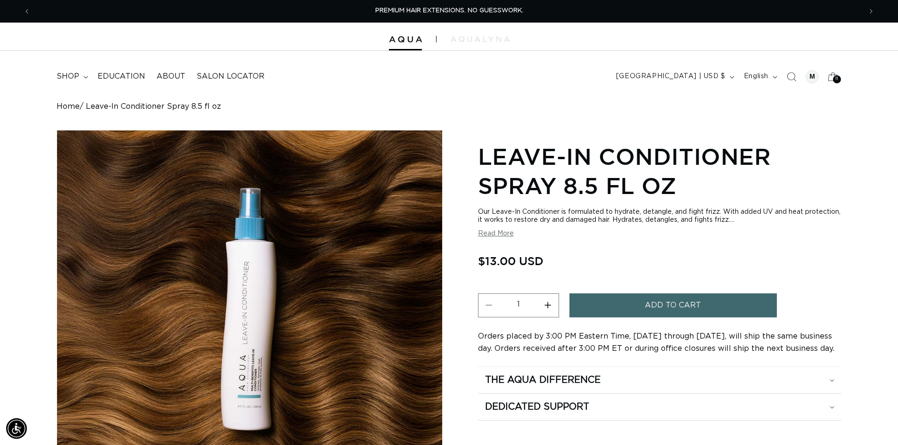
click at [677, 314] on span "Add to cart" at bounding box center [673, 306] width 56 height 24
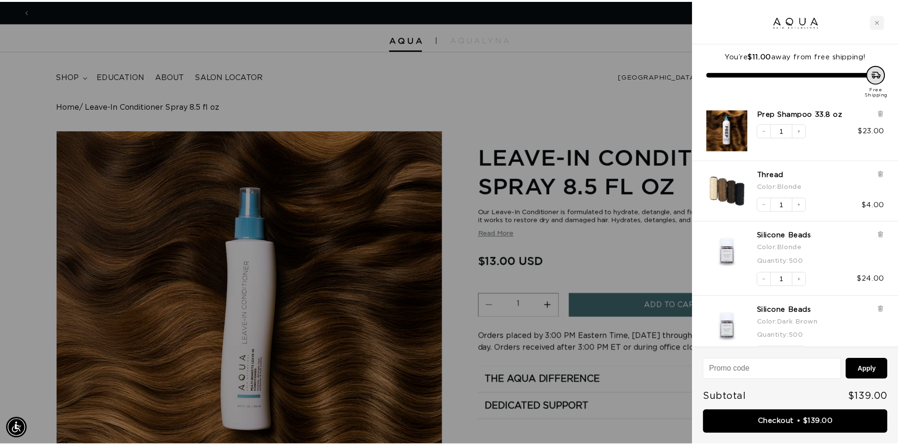
scroll to position [0, 838]
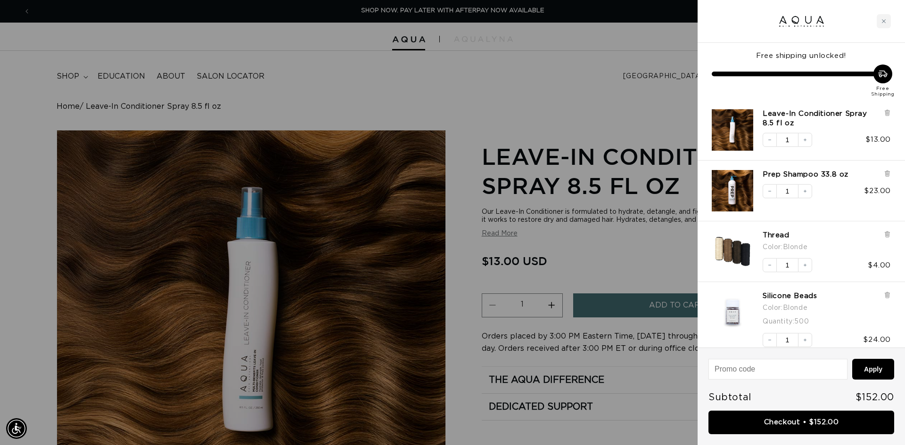
click at [559, 134] on div at bounding box center [452, 222] width 905 height 445
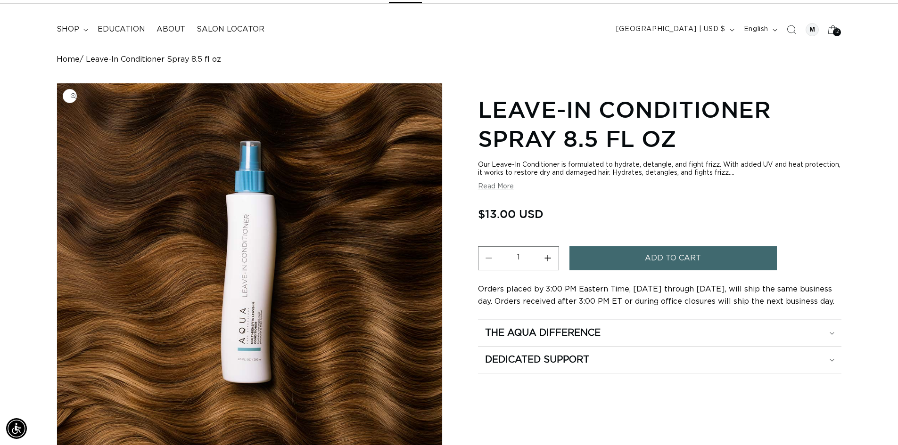
scroll to position [0, 1661]
